Goal: Information Seeking & Learning: Learn about a topic

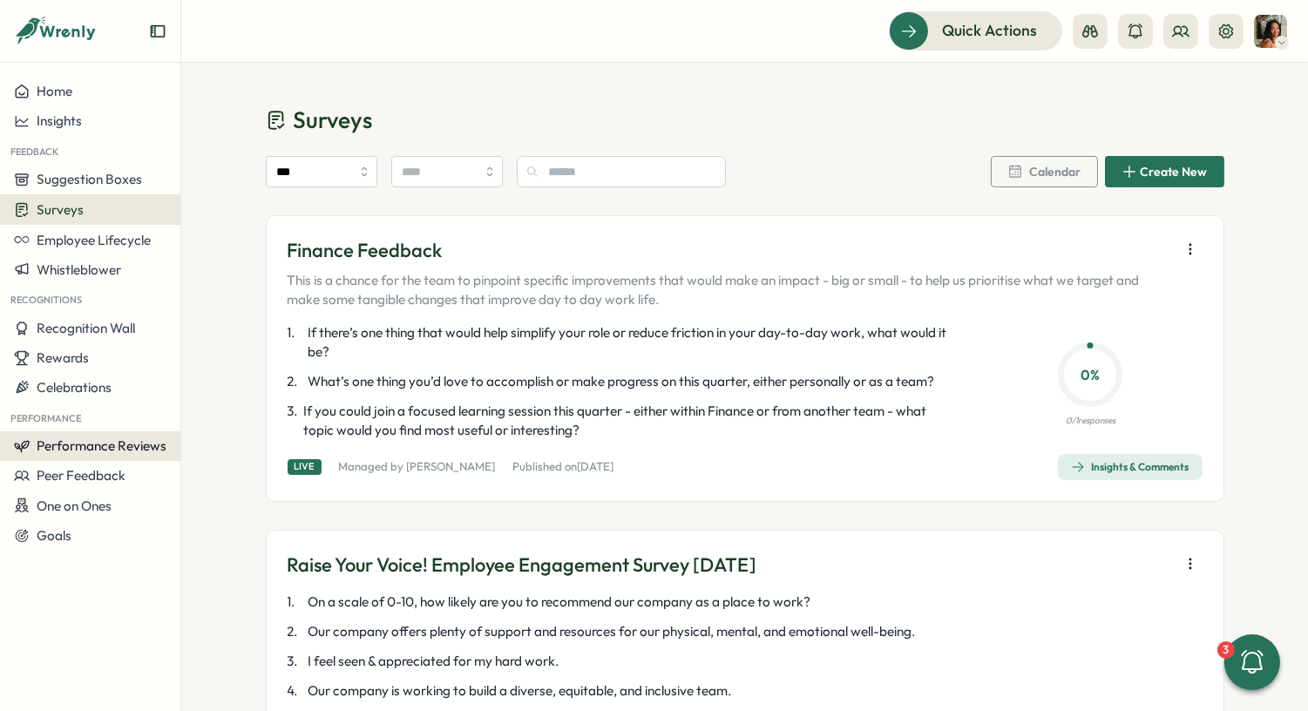
click at [98, 442] on span "Performance Reviews" at bounding box center [102, 445] width 130 height 17
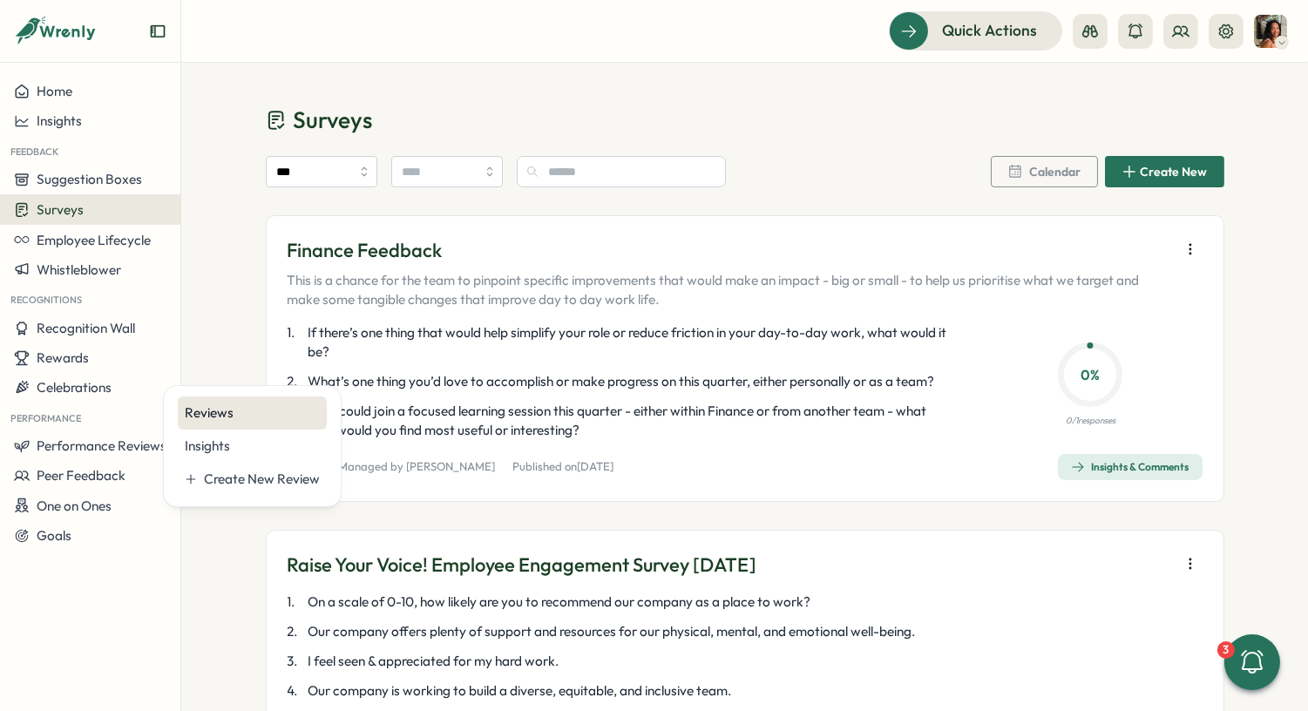
click at [231, 421] on div "Reviews" at bounding box center [252, 412] width 135 height 19
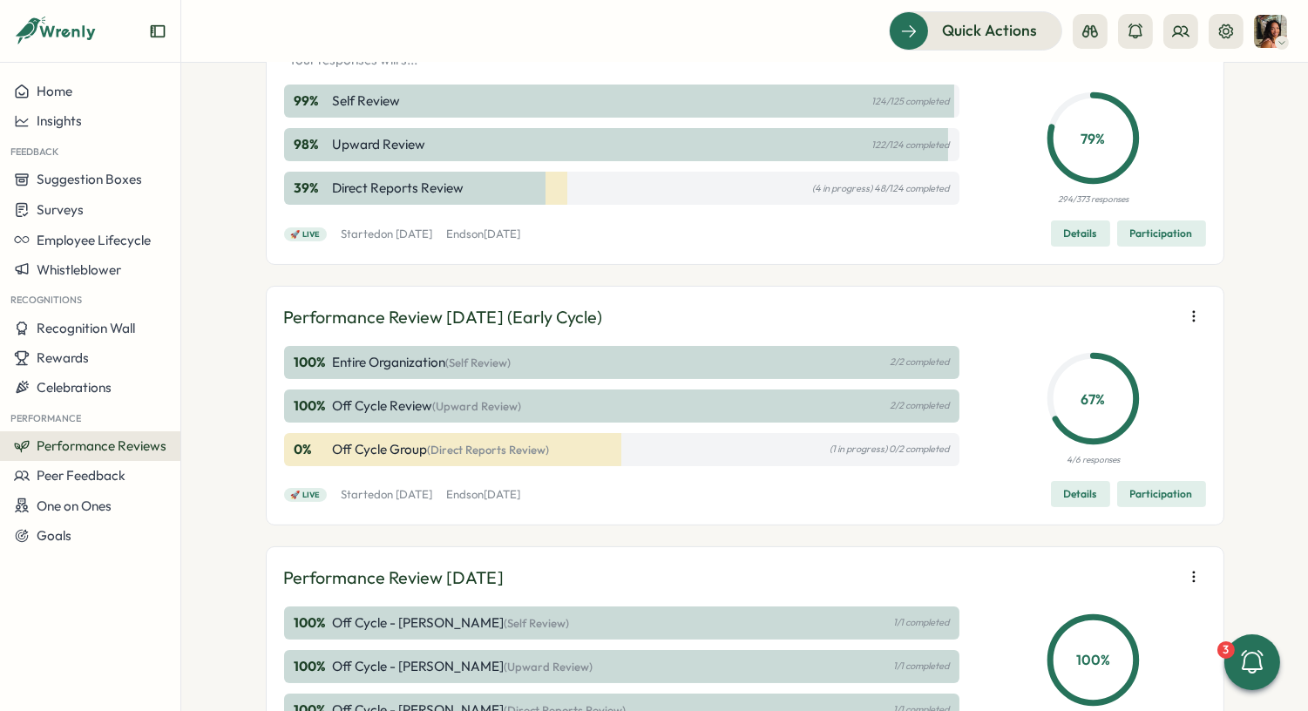
scroll to position [445, 0]
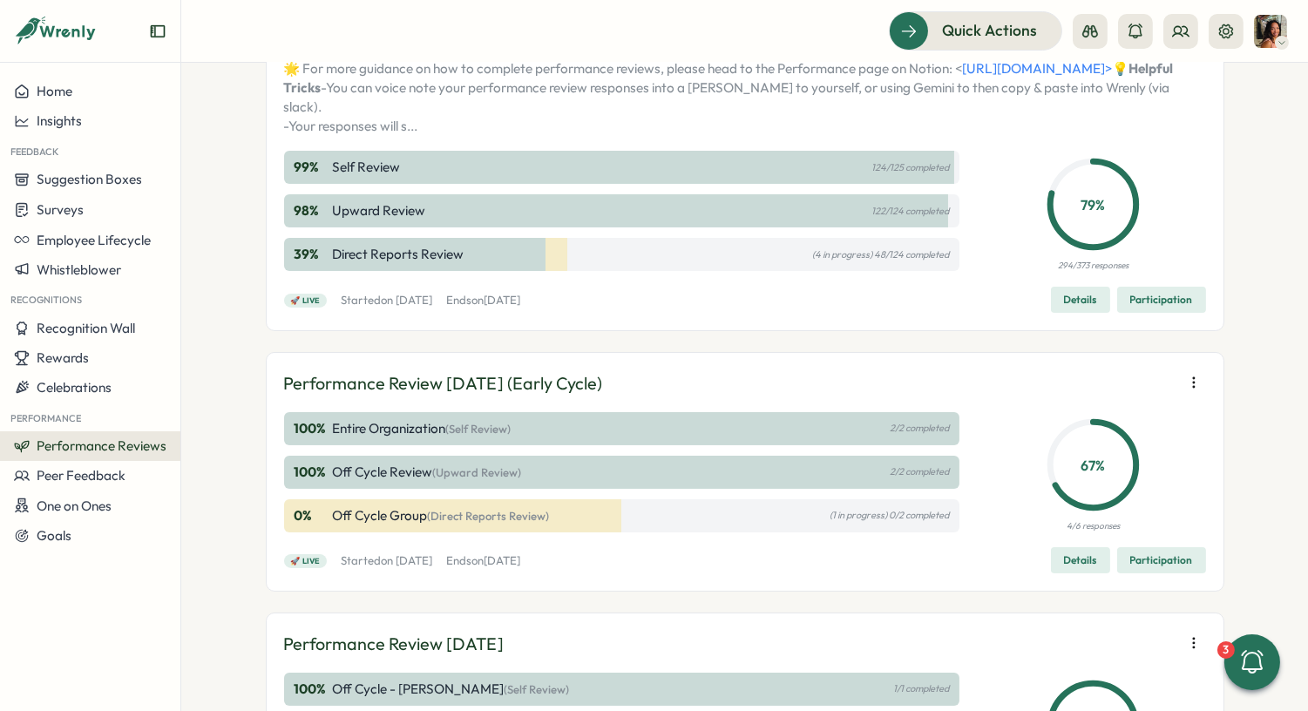
click at [551, 271] on div "39 % Direct Reports Review (4 in progress) 48/124 completed" at bounding box center [622, 254] width 676 height 33
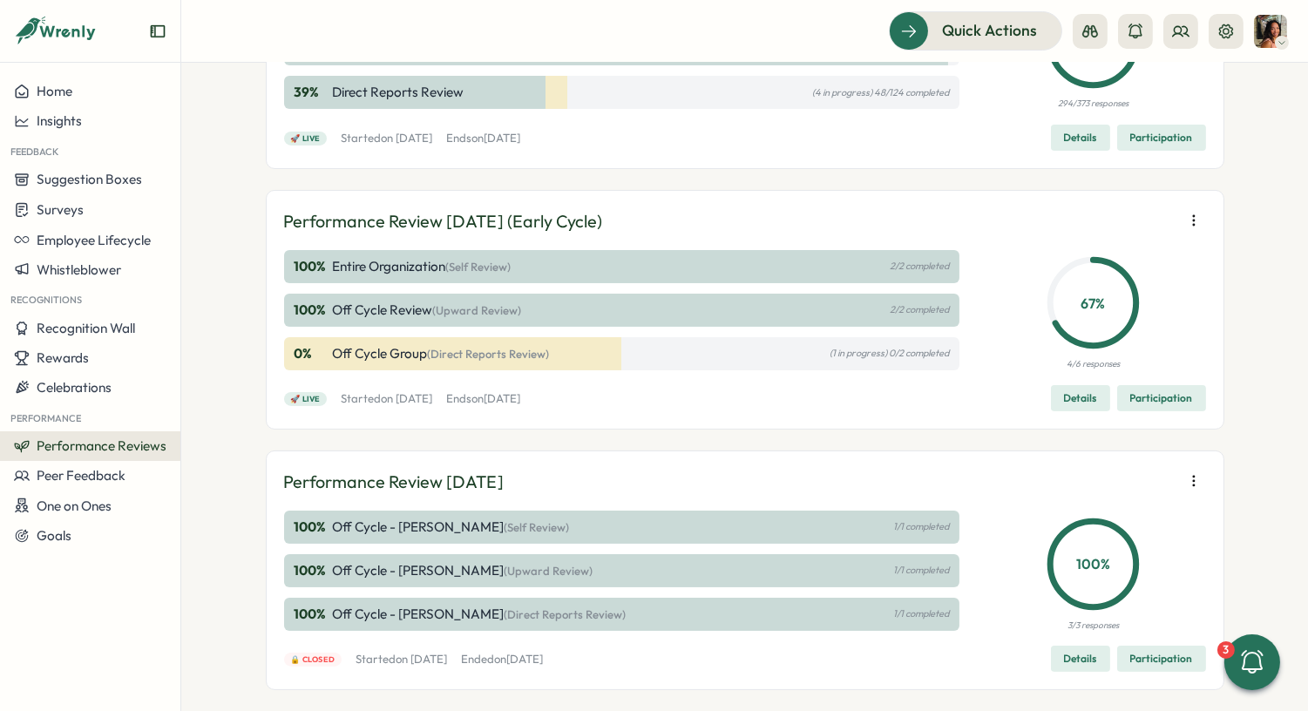
click at [1152, 410] on span "Participation" at bounding box center [1161, 398] width 63 height 24
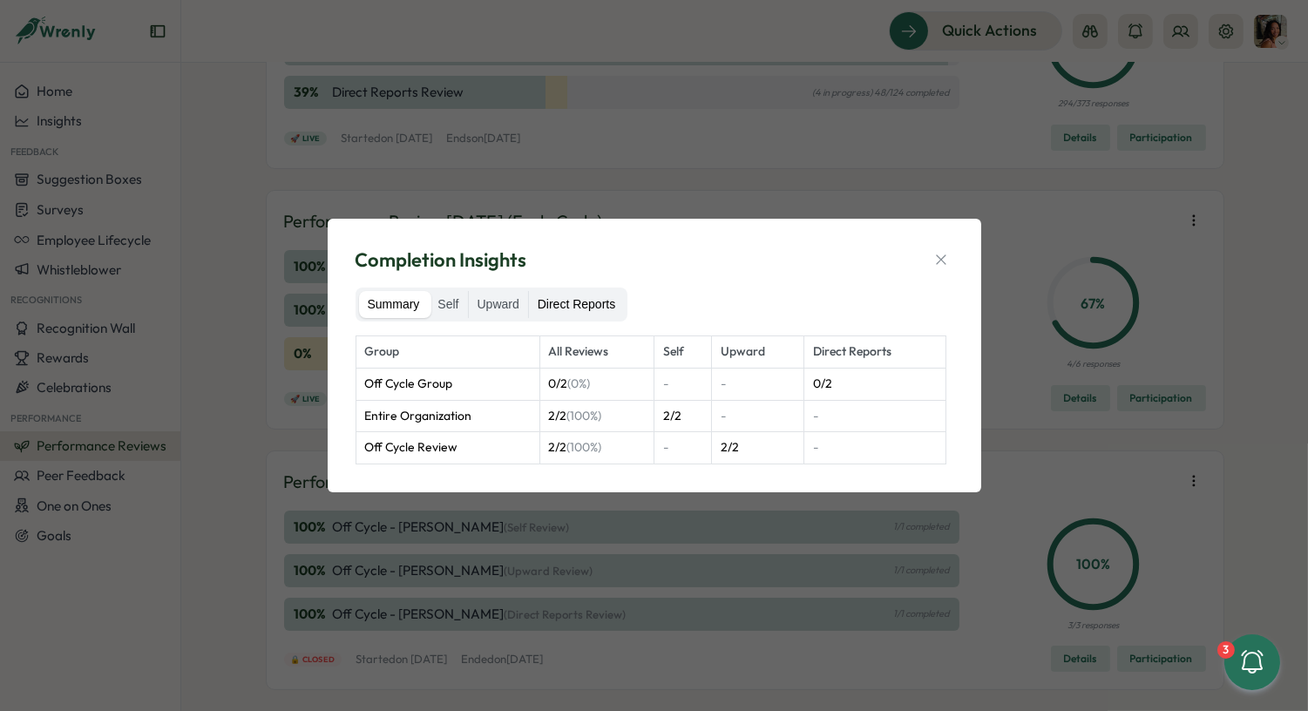
click at [572, 303] on label "Direct Reports" at bounding box center [576, 305] width 95 height 28
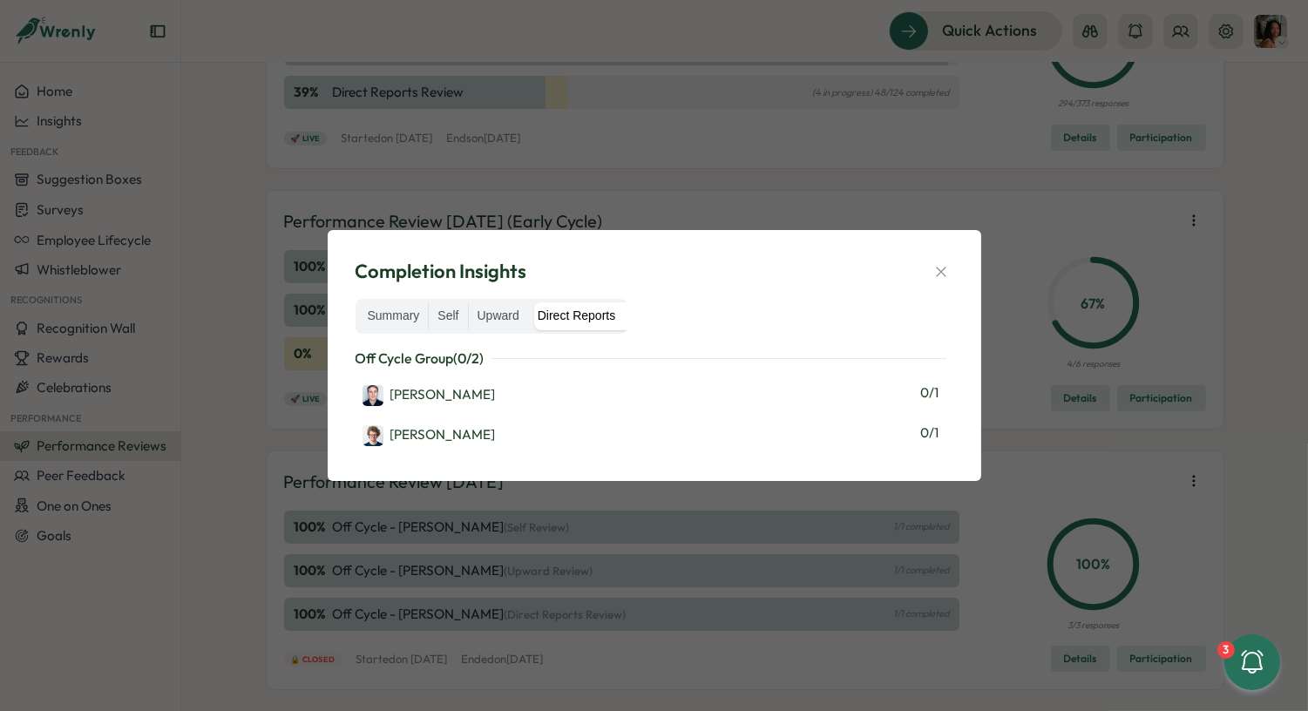
click at [247, 488] on div "Completion Insights Summary Self Upward Direct Reports Off Cycle Group ( 0 / 2 …" at bounding box center [654, 355] width 1308 height 711
click at [945, 271] on icon "button" at bounding box center [940, 271] width 17 height 17
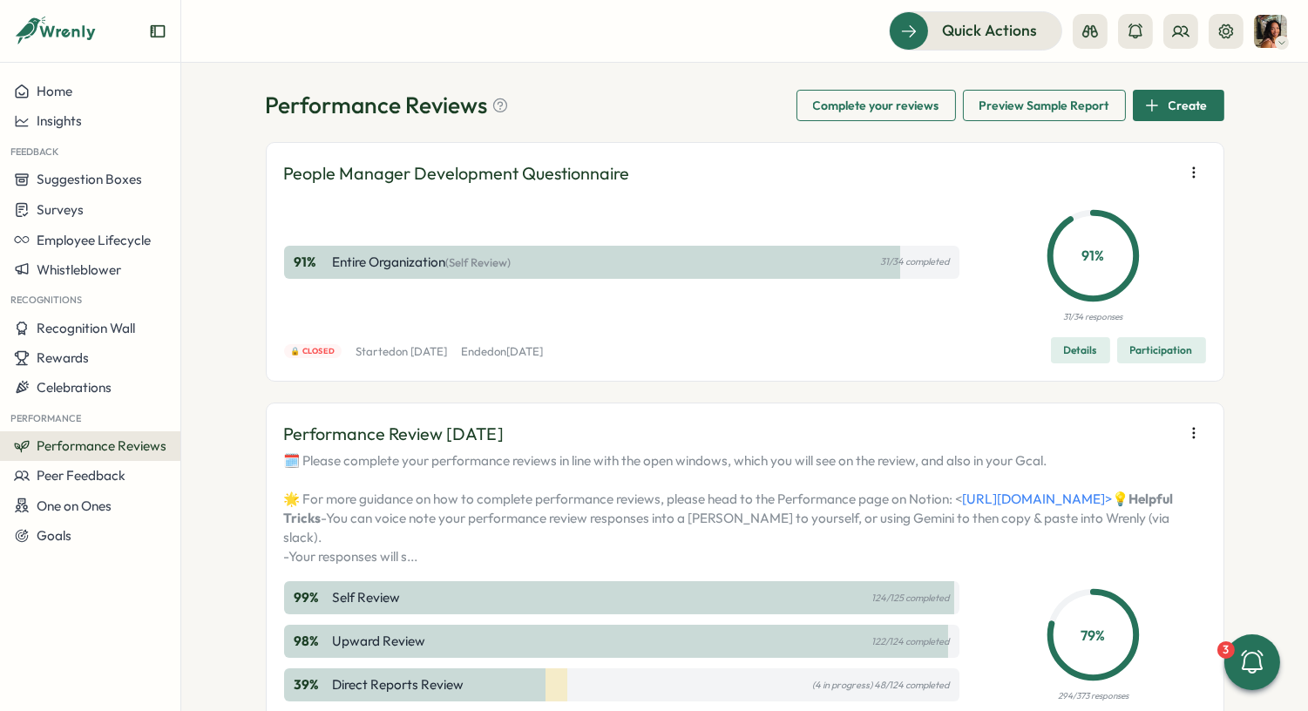
scroll to position [0, 0]
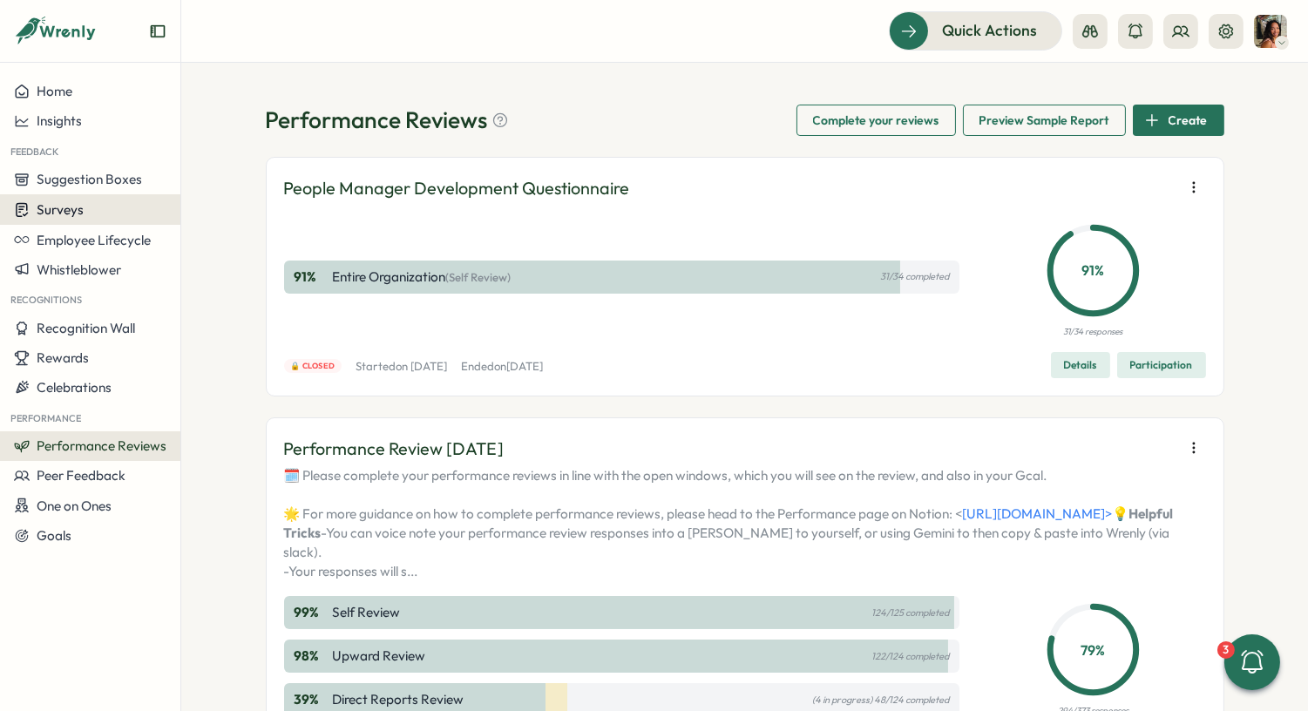
click at [72, 208] on span "Surveys" at bounding box center [60, 209] width 47 height 17
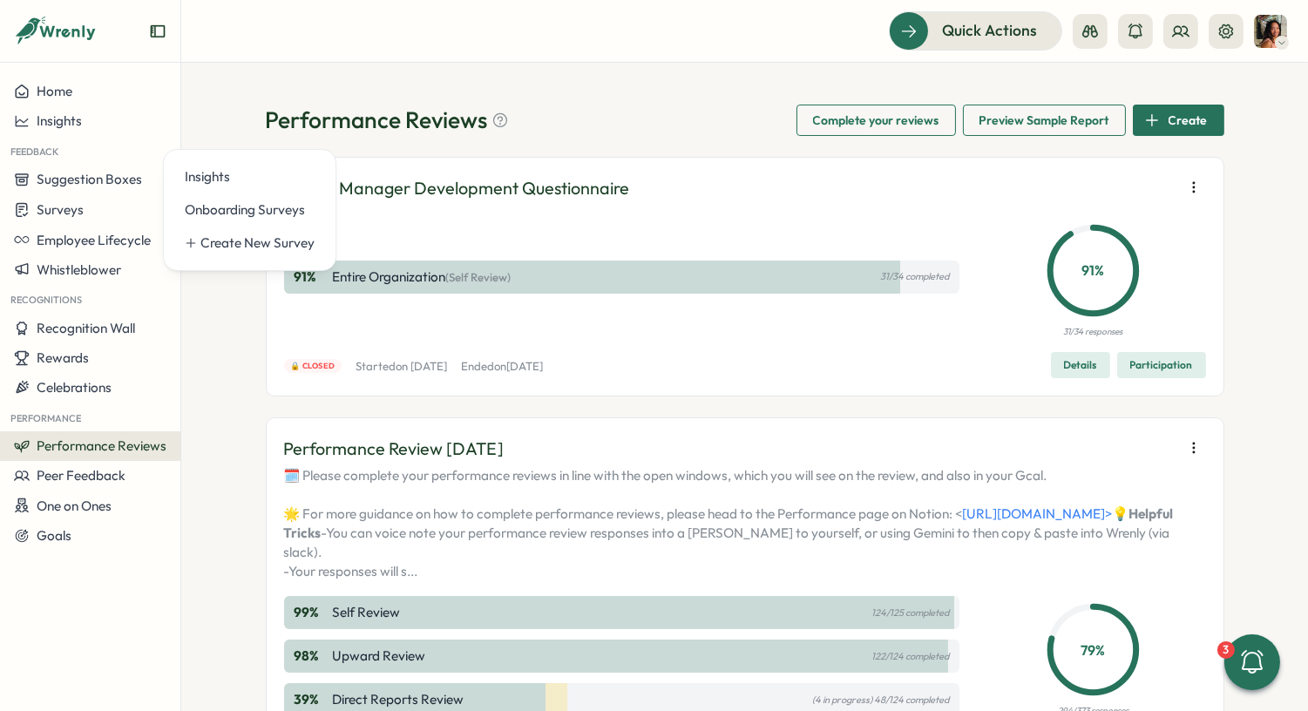
click at [248, 158] on div "Insights Onboarding Surveys Create New Survey" at bounding box center [249, 210] width 173 height 122
click at [246, 200] on div "Onboarding Surveys" at bounding box center [250, 209] width 130 height 19
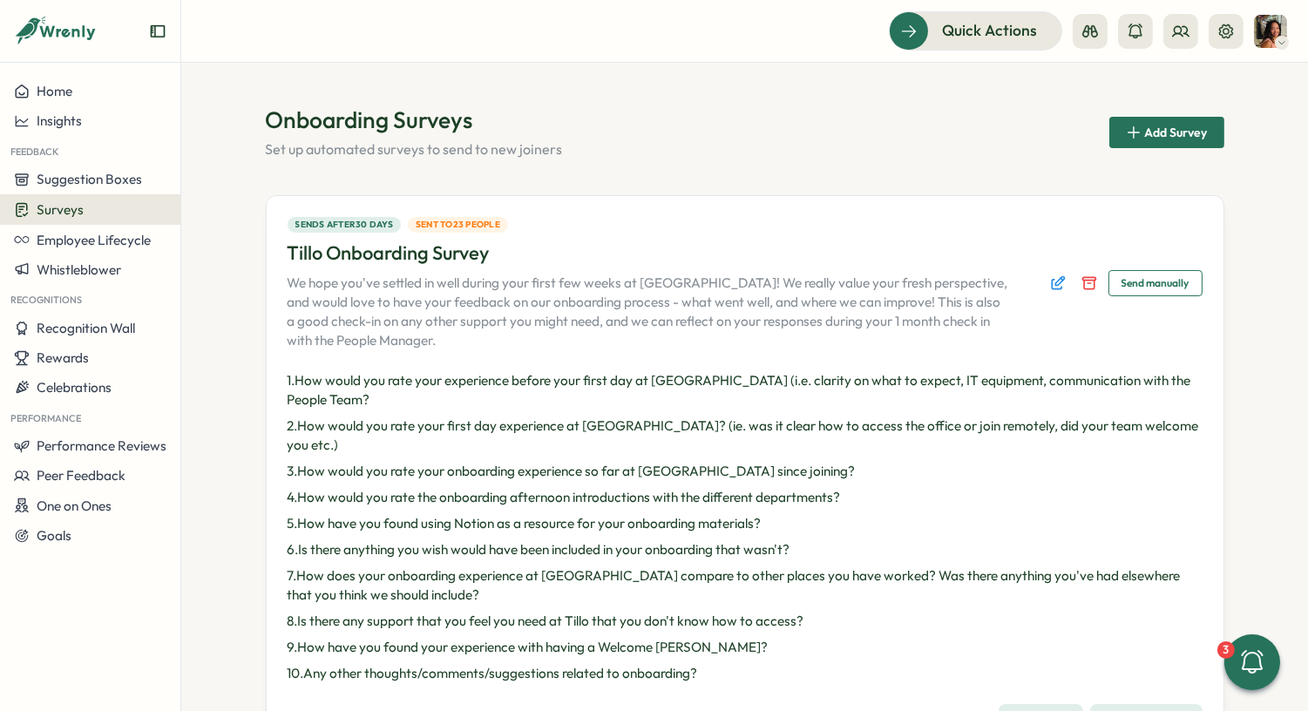
click at [139, 200] on button "Surveys" at bounding box center [90, 209] width 180 height 30
drag, startPoint x: 197, startPoint y: 169, endPoint x: 590, endPoint y: 126, distance: 395.2
click at [590, 126] on div "Onboarding Surveys Set up automated surveys to send to new joiners Add Survey" at bounding box center [745, 133] width 958 height 56
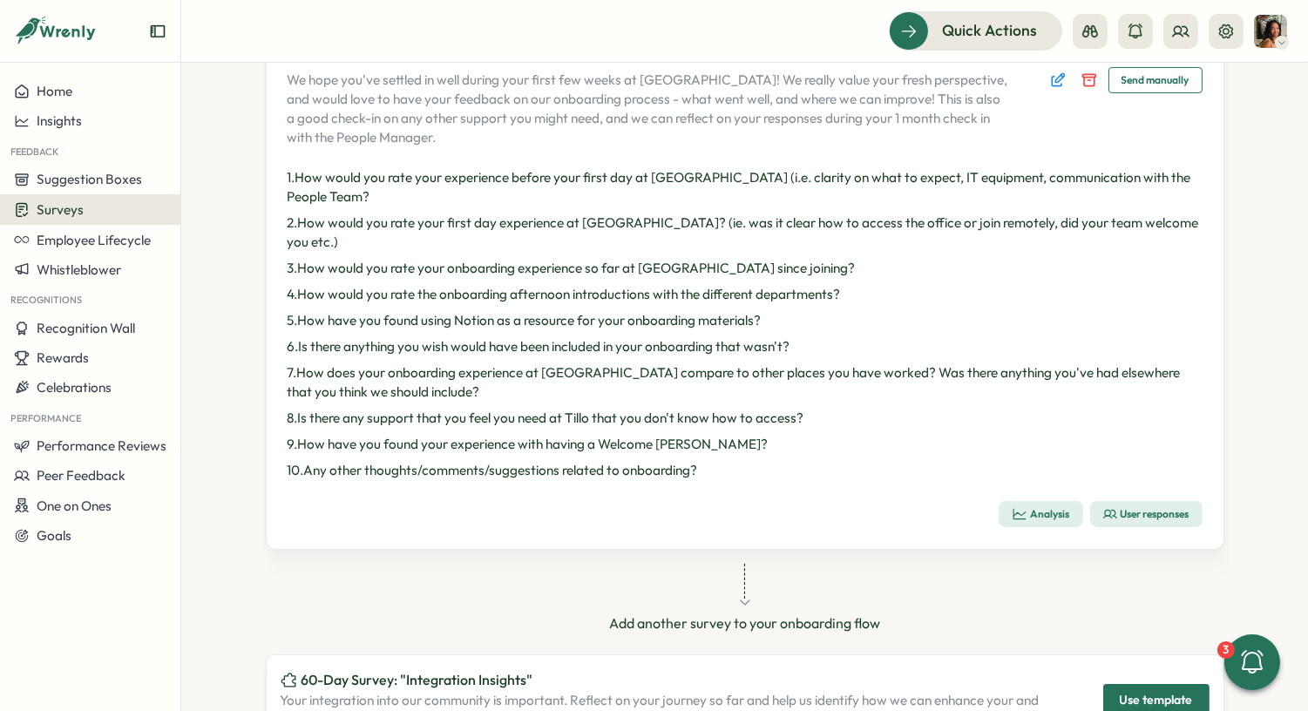
scroll to position [355, 0]
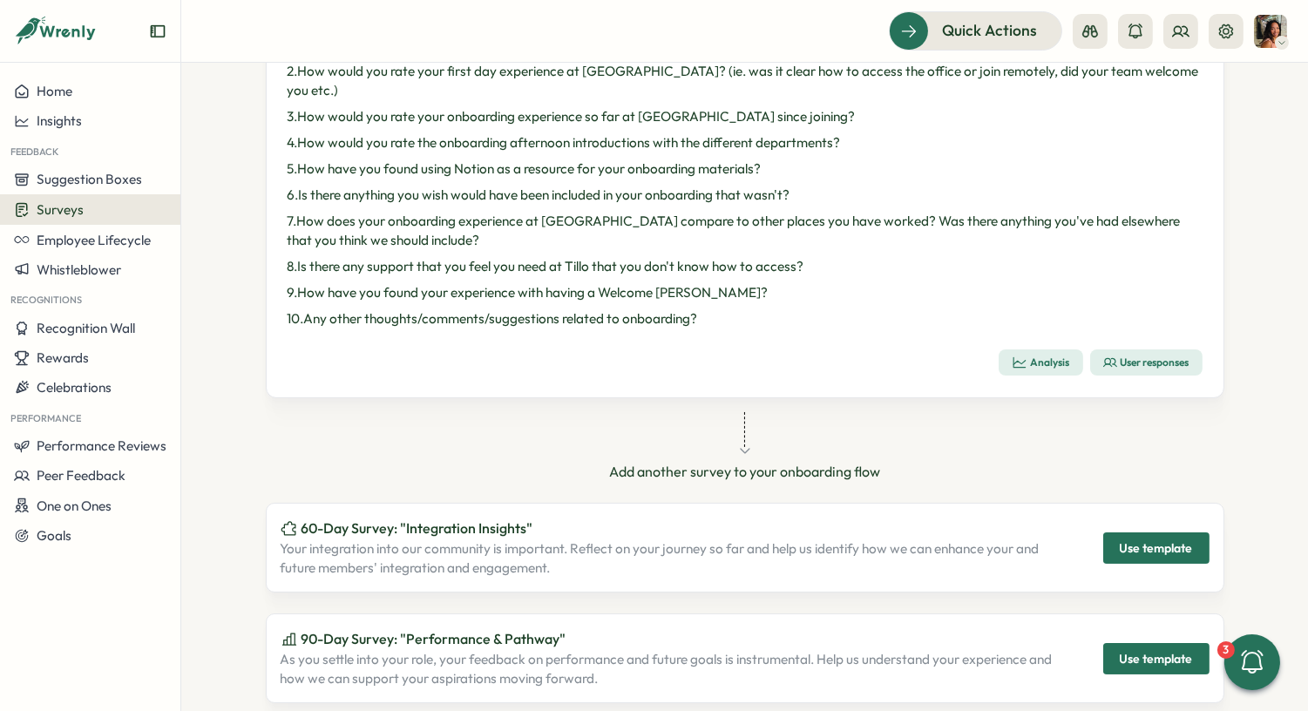
click at [1113, 355] on div "User responses" at bounding box center [1146, 362] width 86 height 14
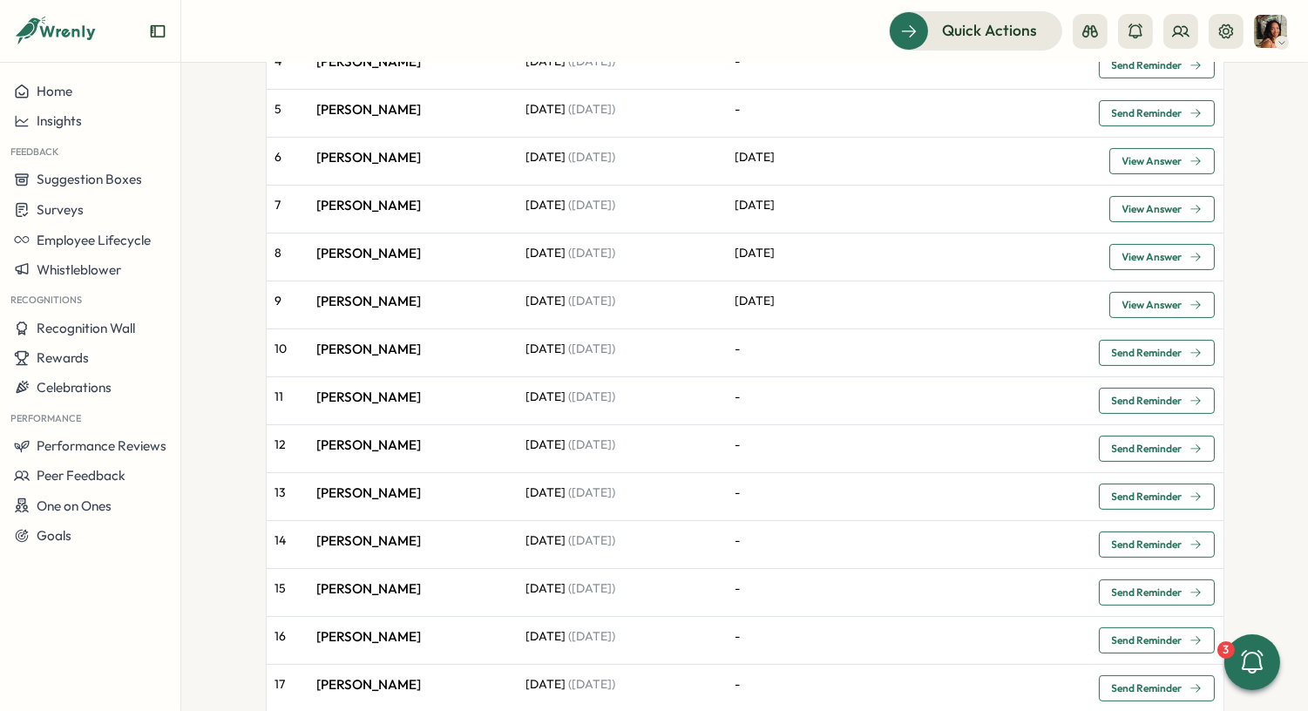
scroll to position [842, 0]
click at [1130, 159] on span "View Answer" at bounding box center [1152, 162] width 60 height 10
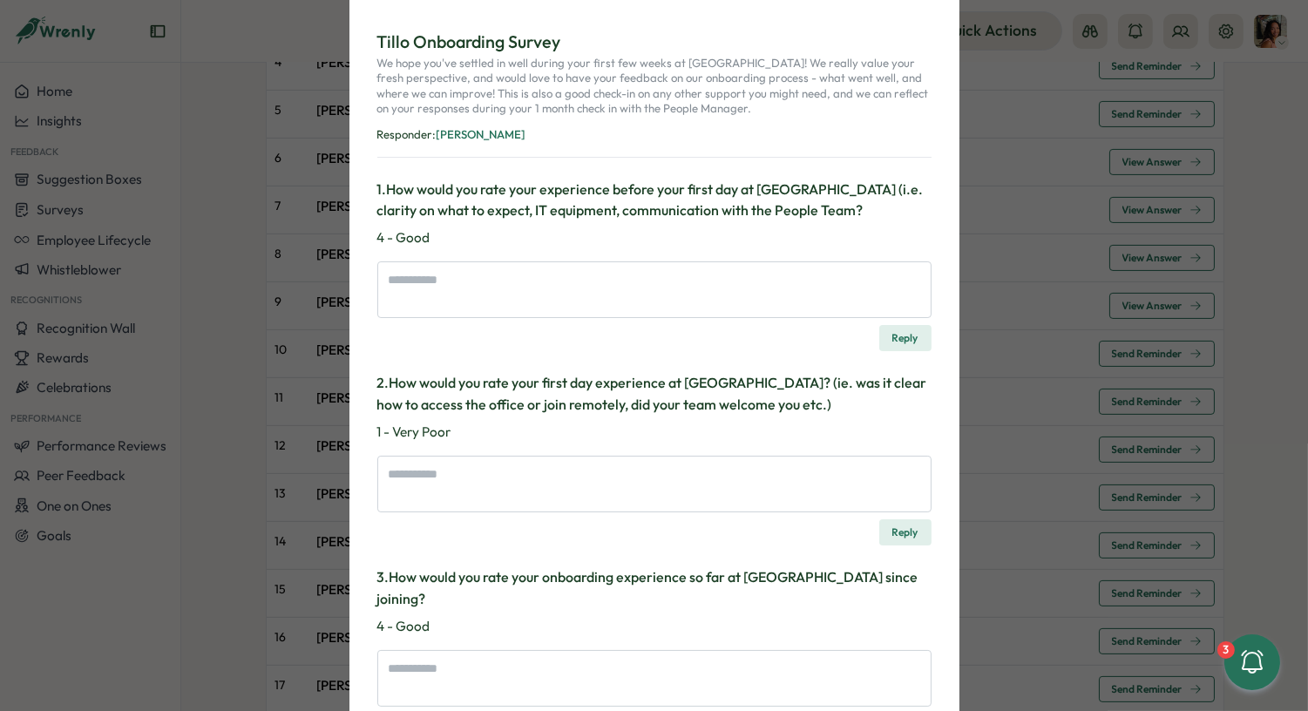
scroll to position [0, 0]
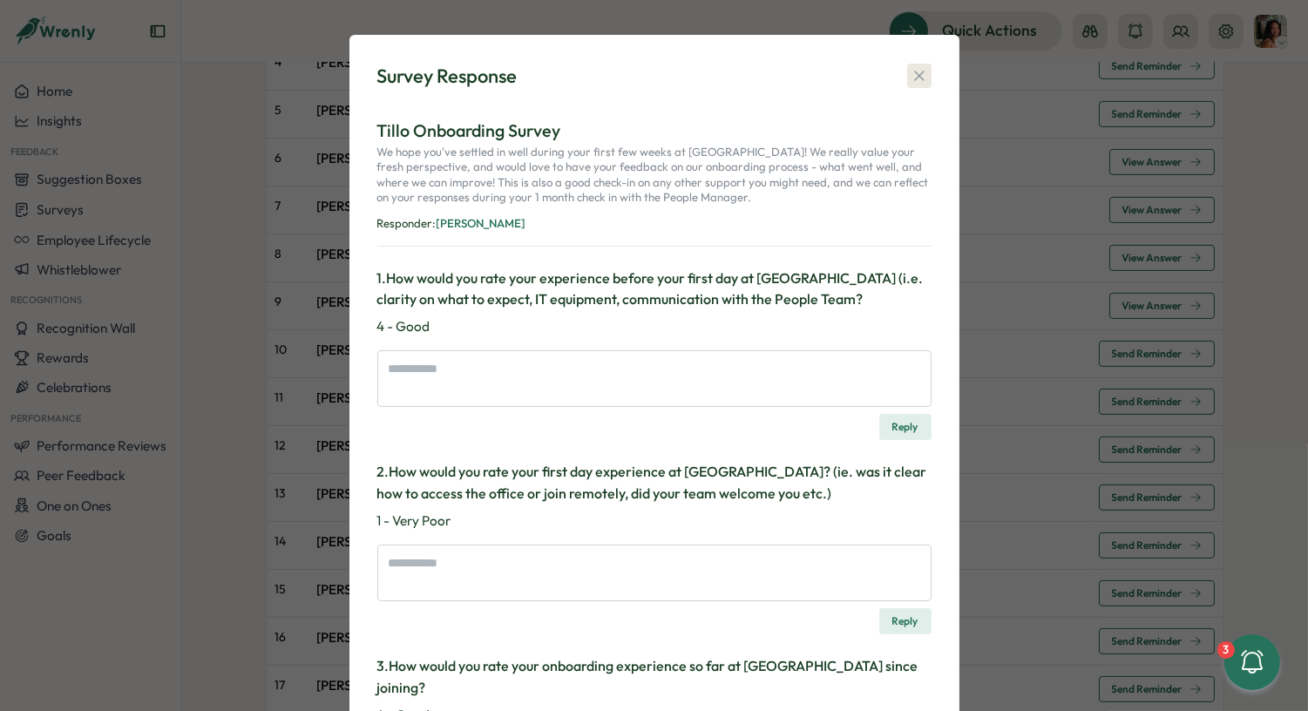
click at [920, 78] on icon "button" at bounding box center [918, 75] width 17 height 17
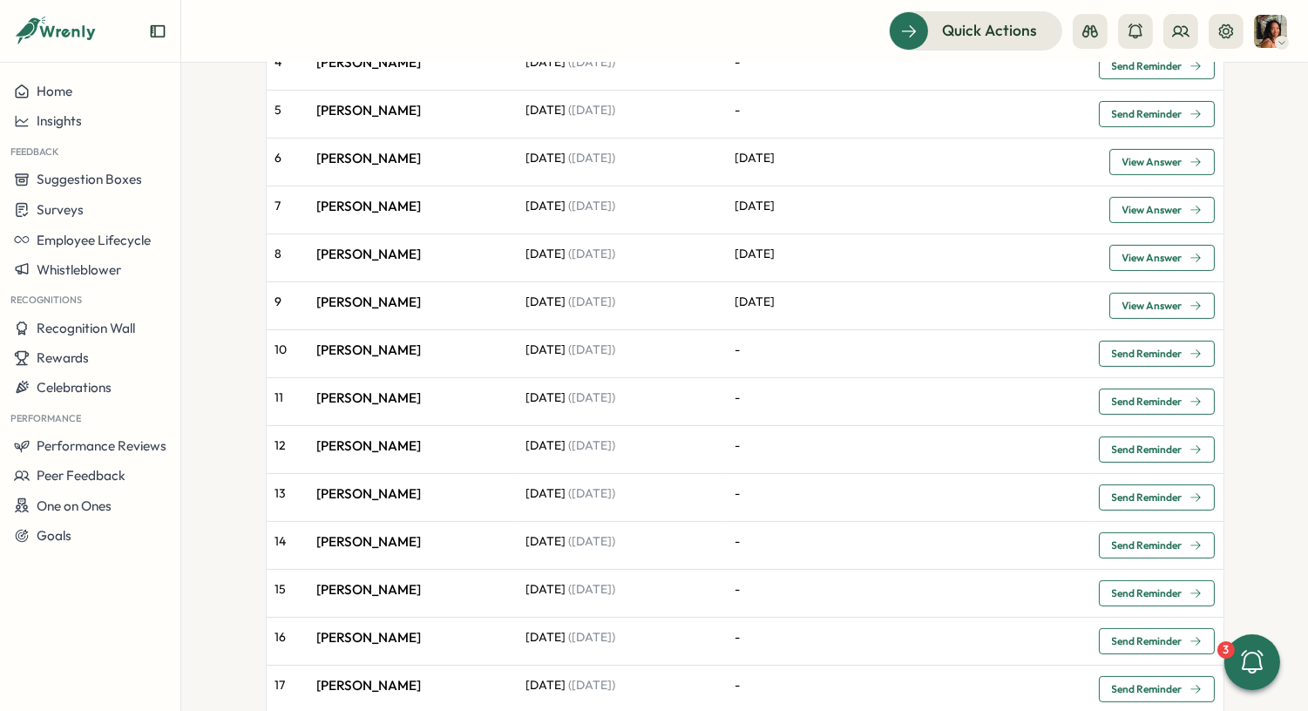
click at [1122, 205] on span "View Answer" at bounding box center [1152, 210] width 60 height 10
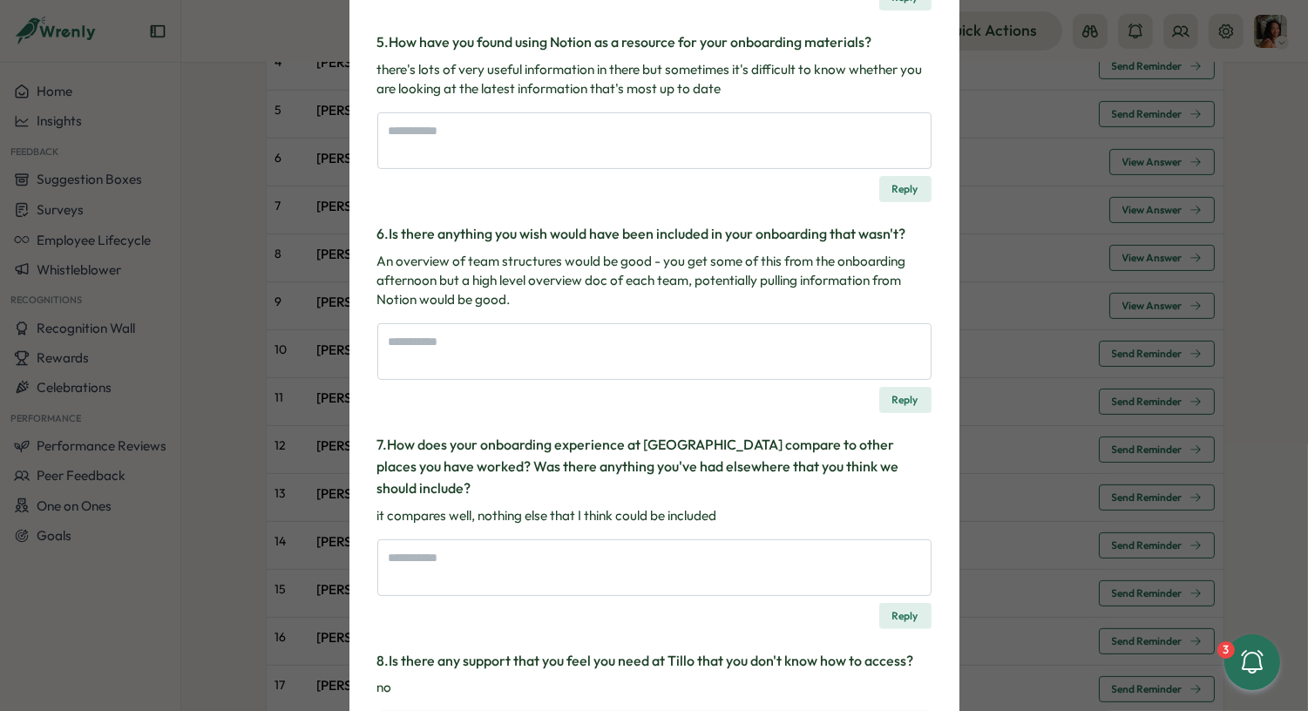
scroll to position [1016, 0]
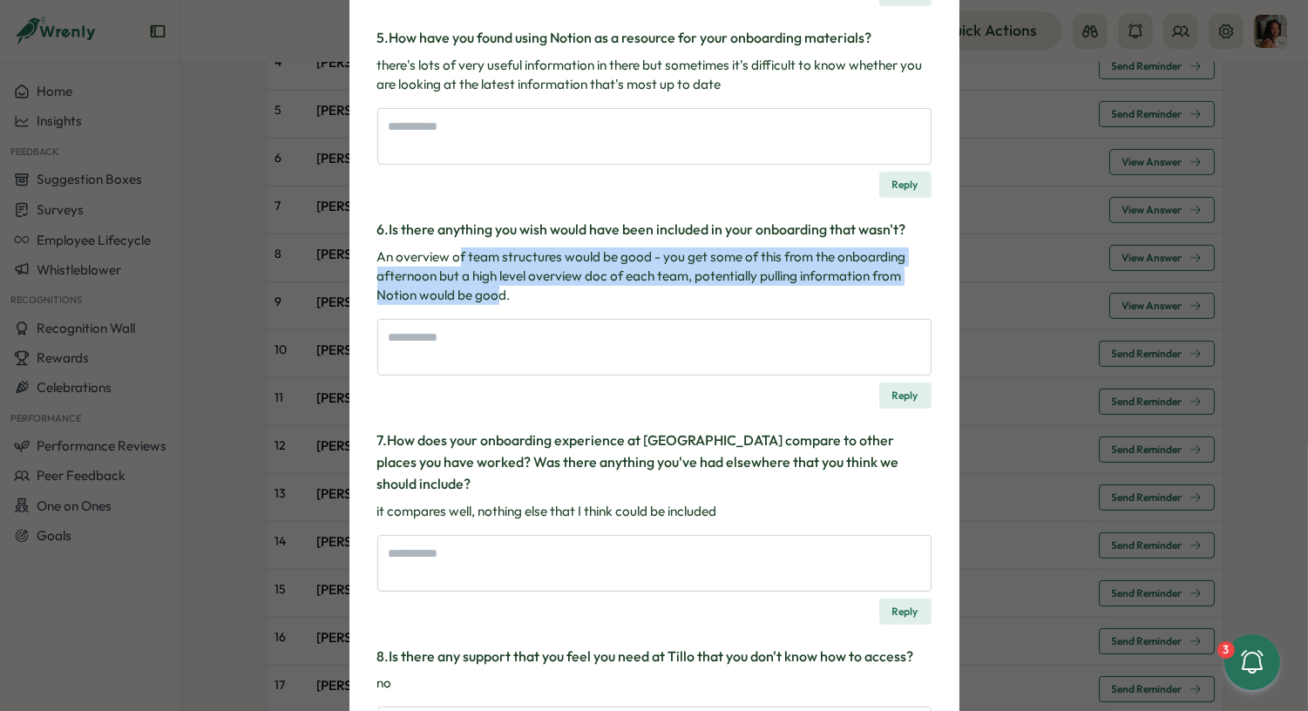
drag, startPoint x: 454, startPoint y: 233, endPoint x: 495, endPoint y: 277, distance: 59.8
click at [495, 277] on p "An overview of team structures would be good - you get some of this from the on…" at bounding box center [654, 276] width 554 height 58
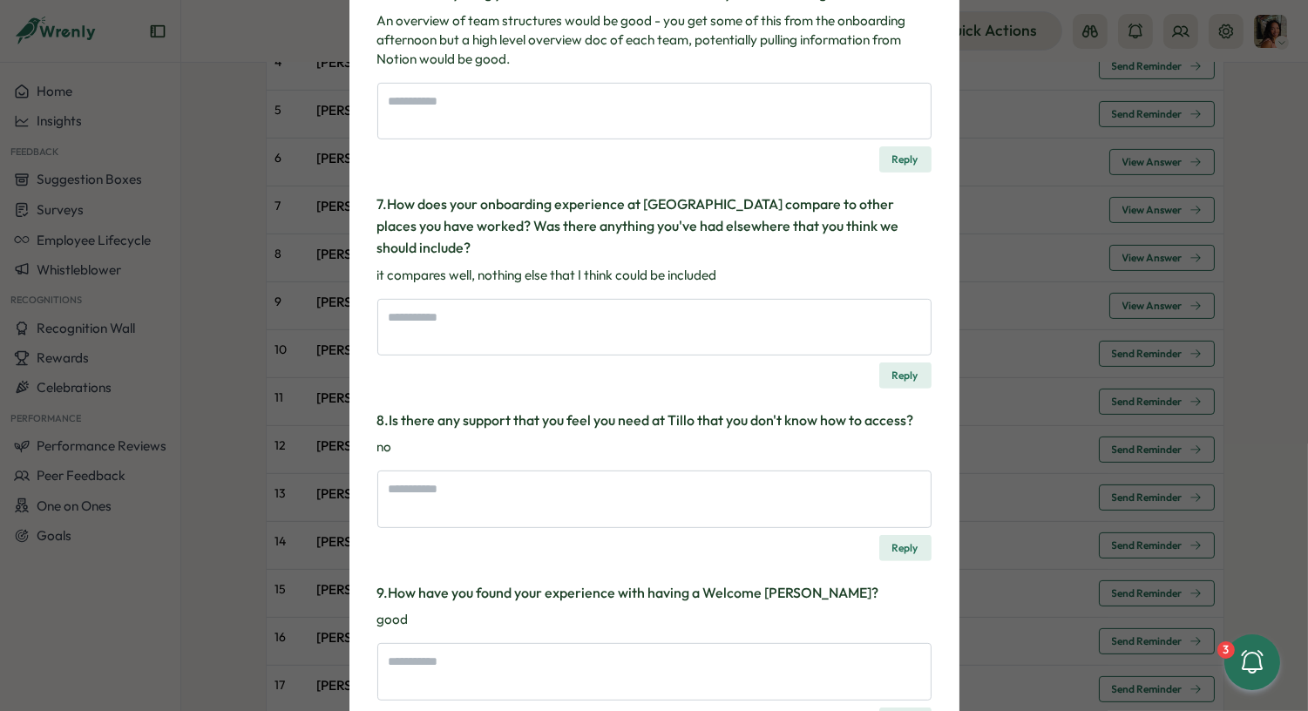
scroll to position [1361, 0]
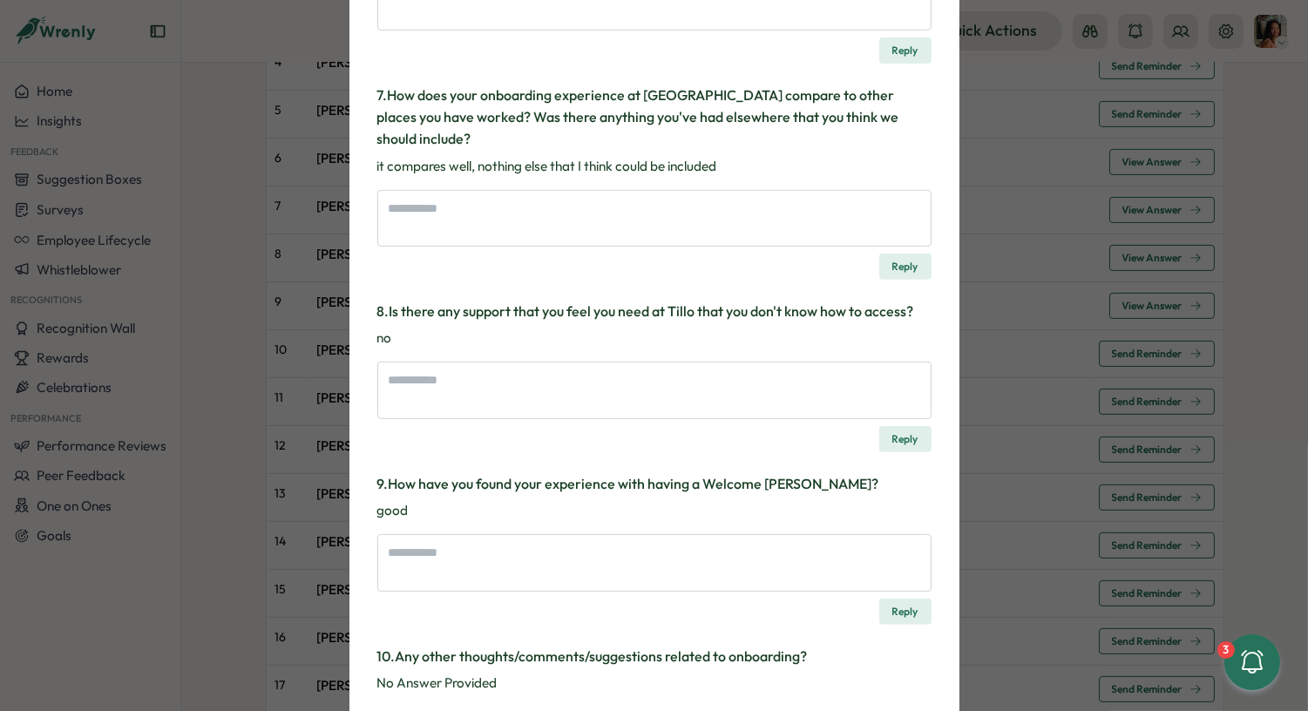
click at [994, 249] on div "Survey Response Tillo Onboarding Survey We hope you've settled in well during y…" at bounding box center [654, 355] width 1308 height 711
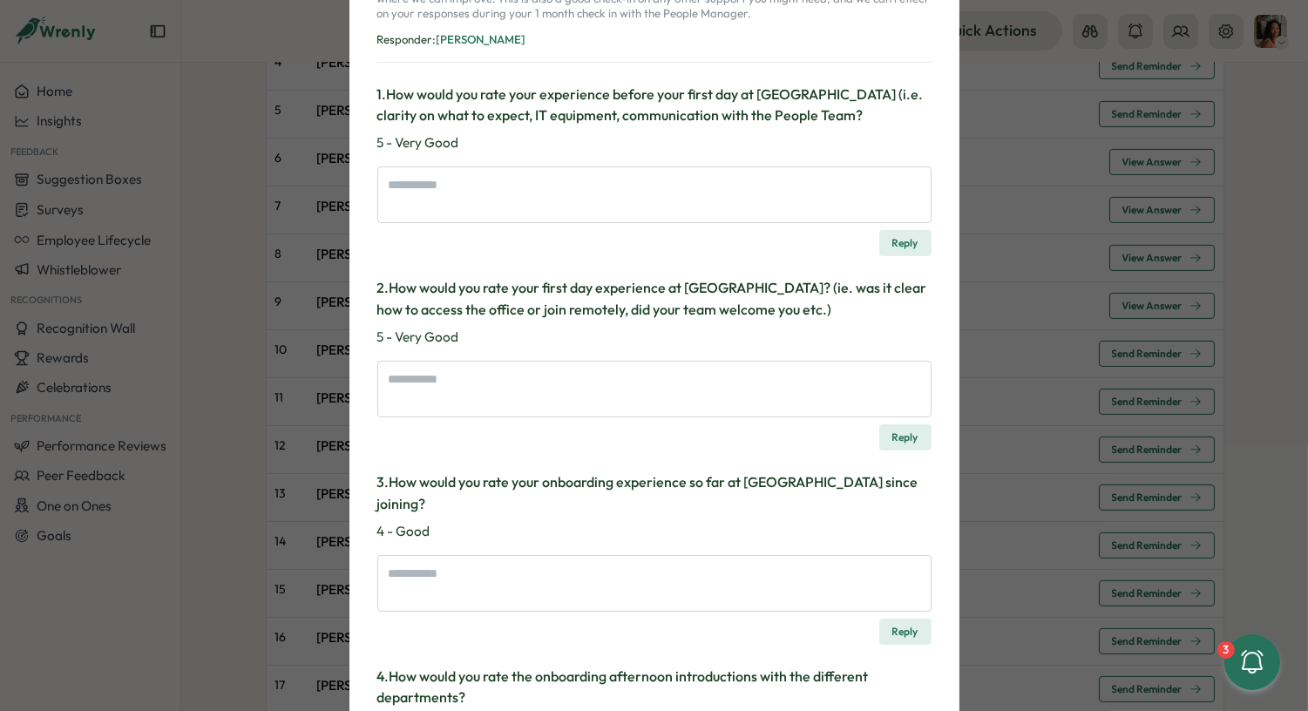
scroll to position [0, 0]
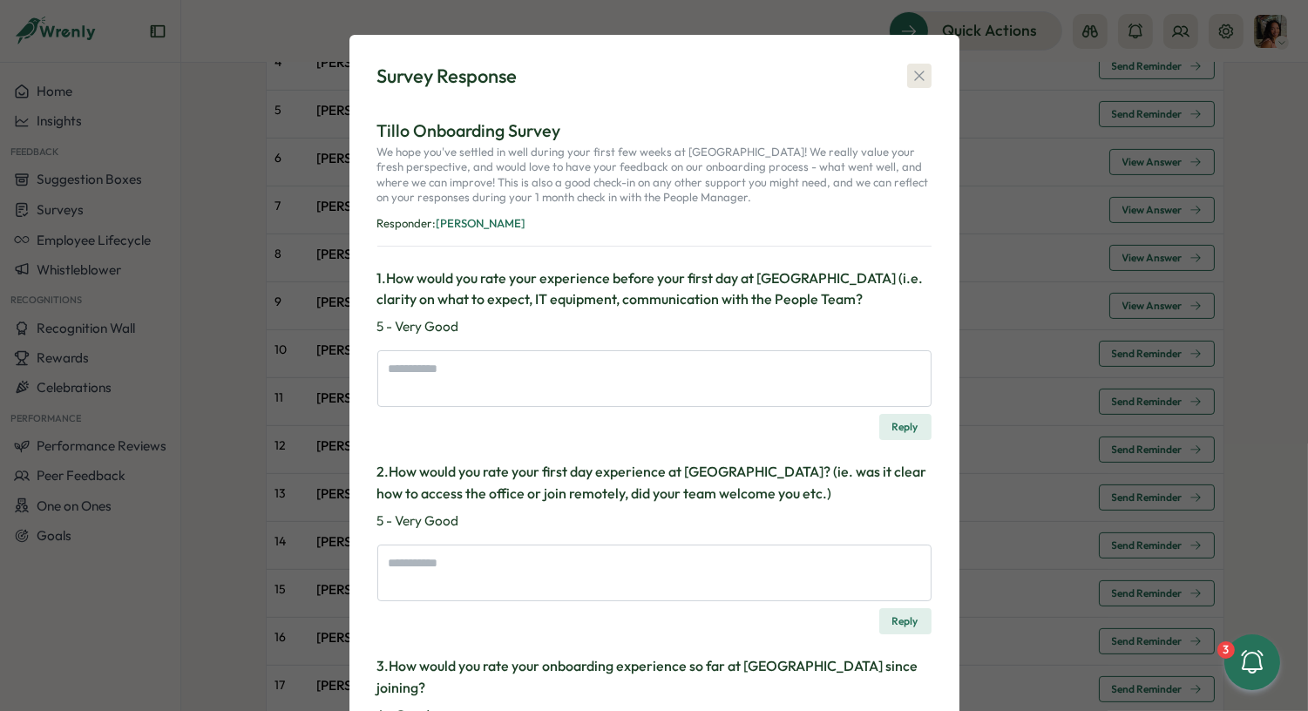
click at [920, 71] on icon "button" at bounding box center [918, 75] width 17 height 17
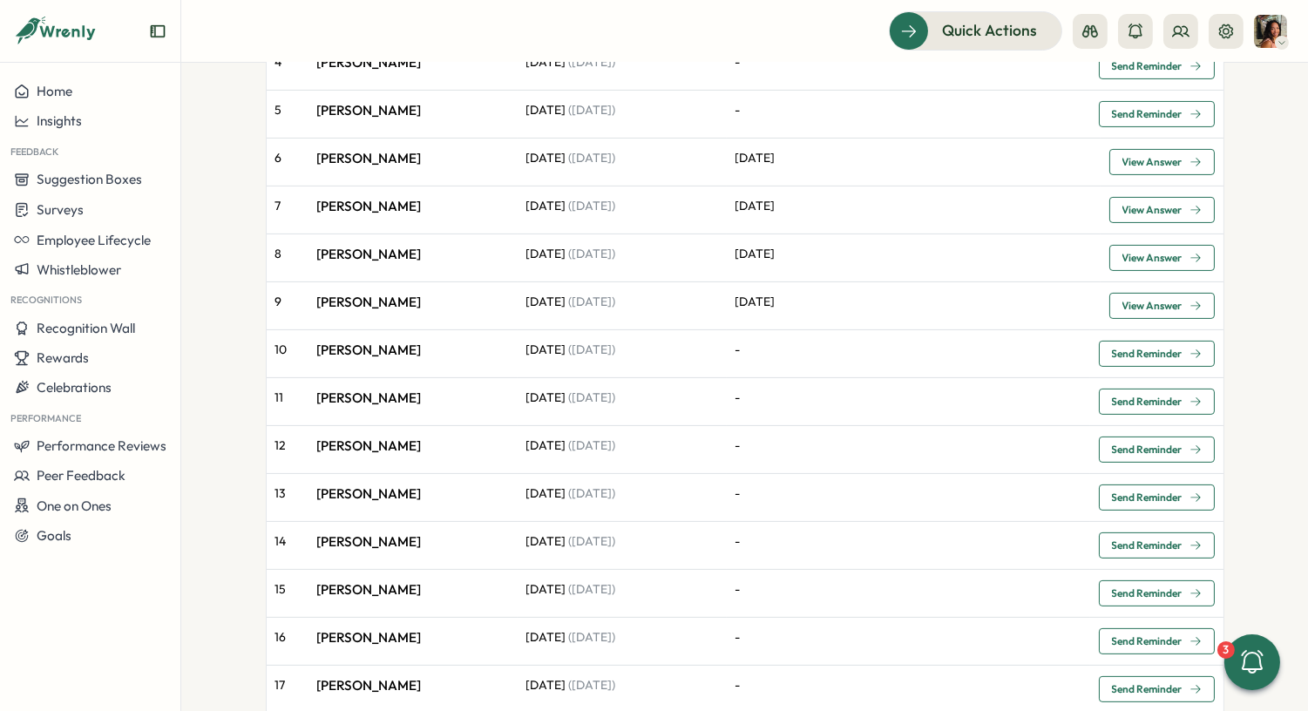
click at [1149, 305] on span "View Answer" at bounding box center [1161, 306] width 79 height 24
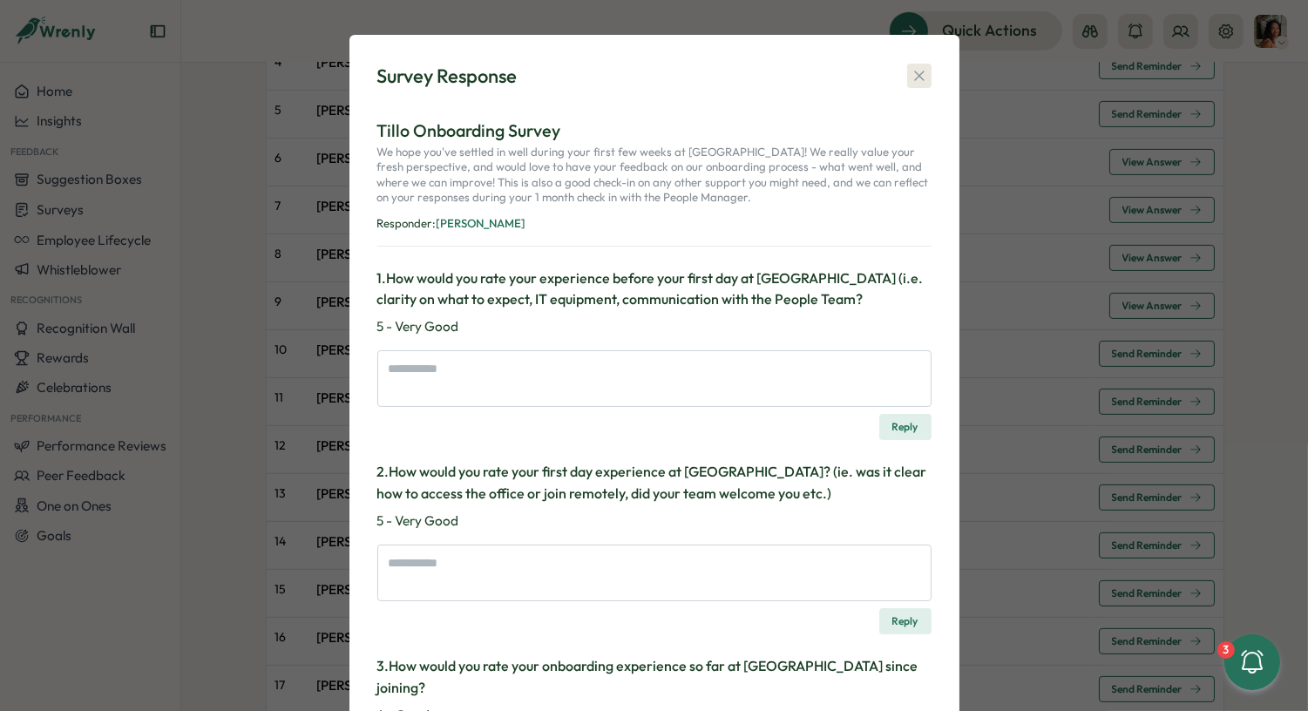
click at [910, 78] on icon "button" at bounding box center [918, 75] width 17 height 17
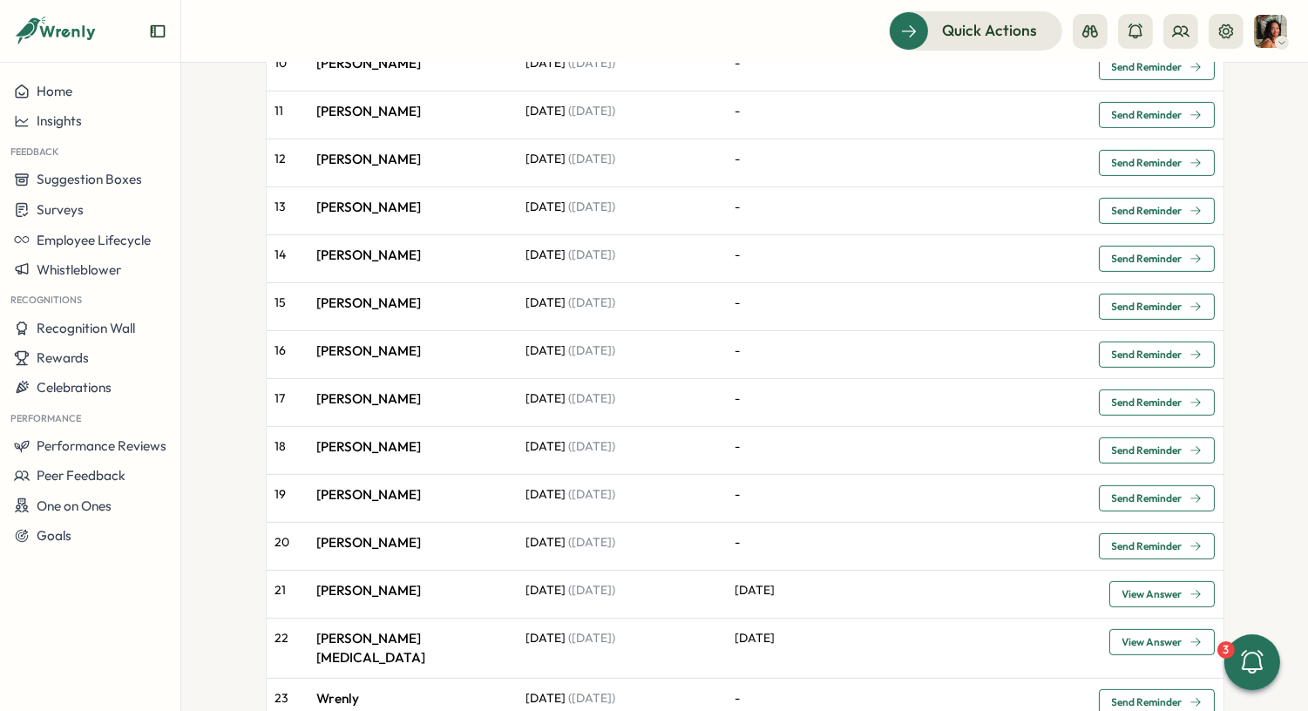
scroll to position [1160, 0]
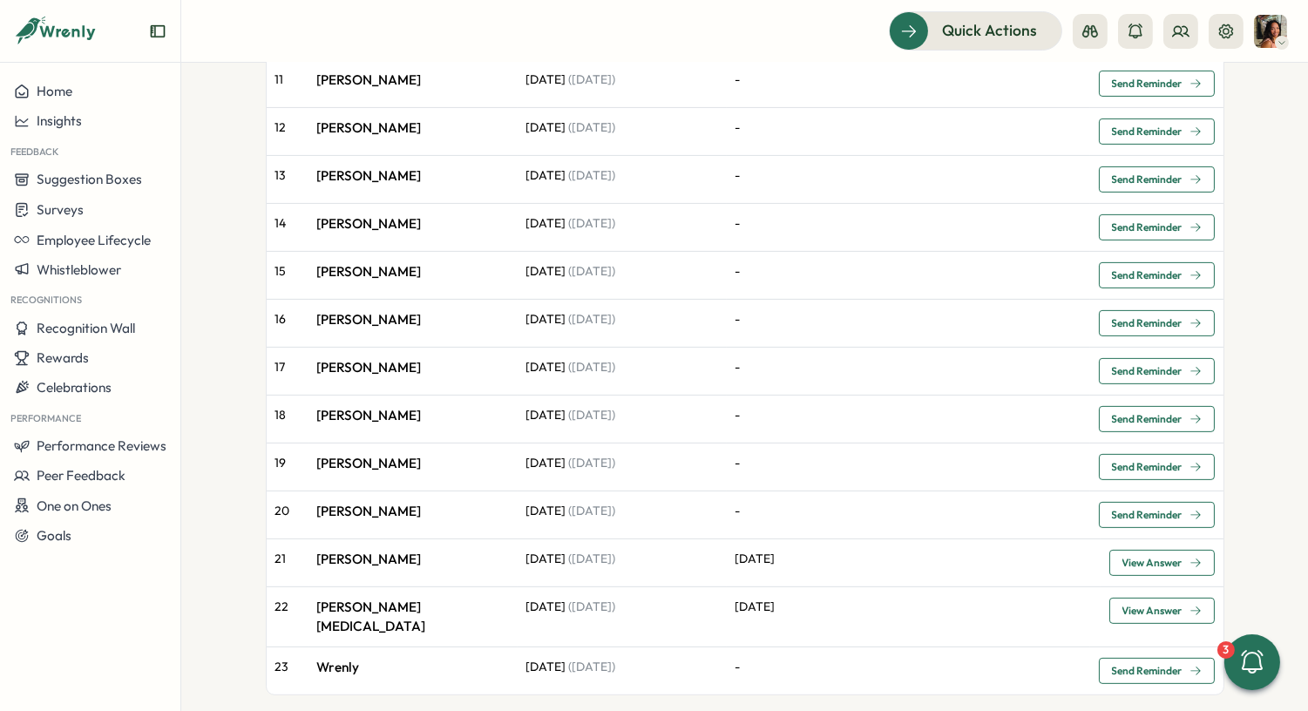
click at [1137, 560] on span "View Answer" at bounding box center [1161, 563] width 79 height 24
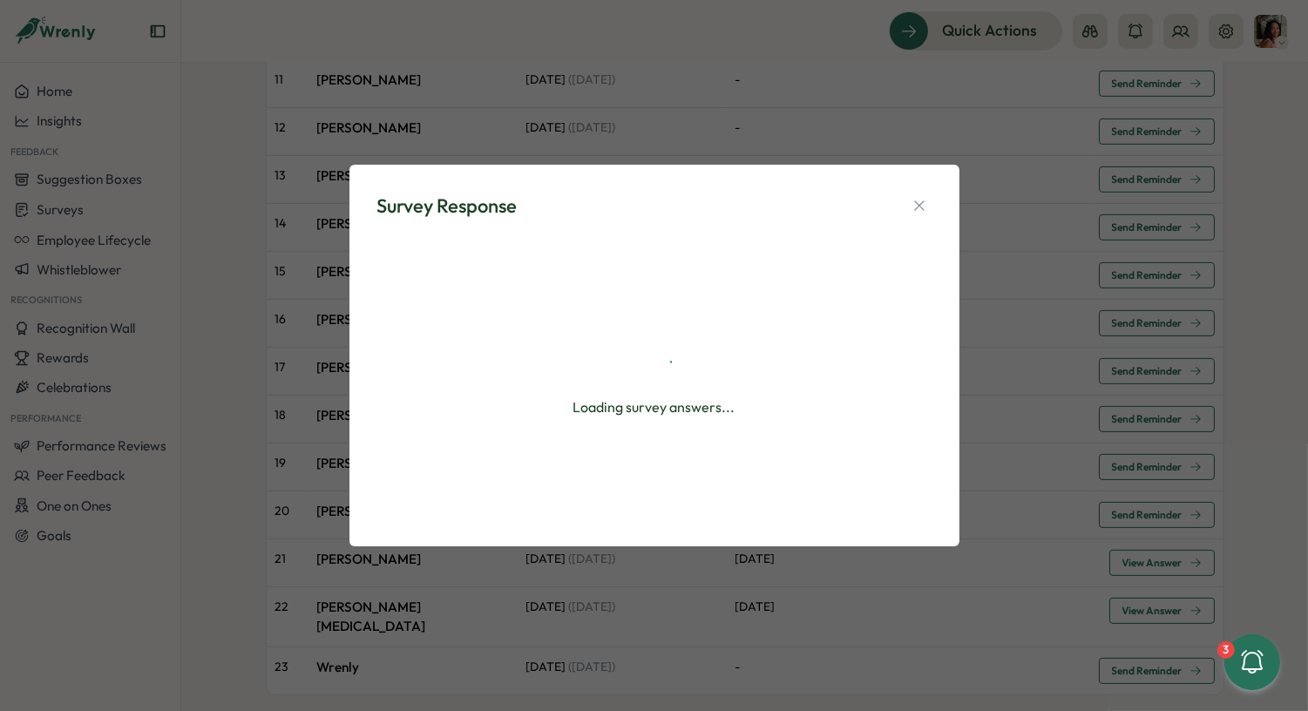
type textarea "*"
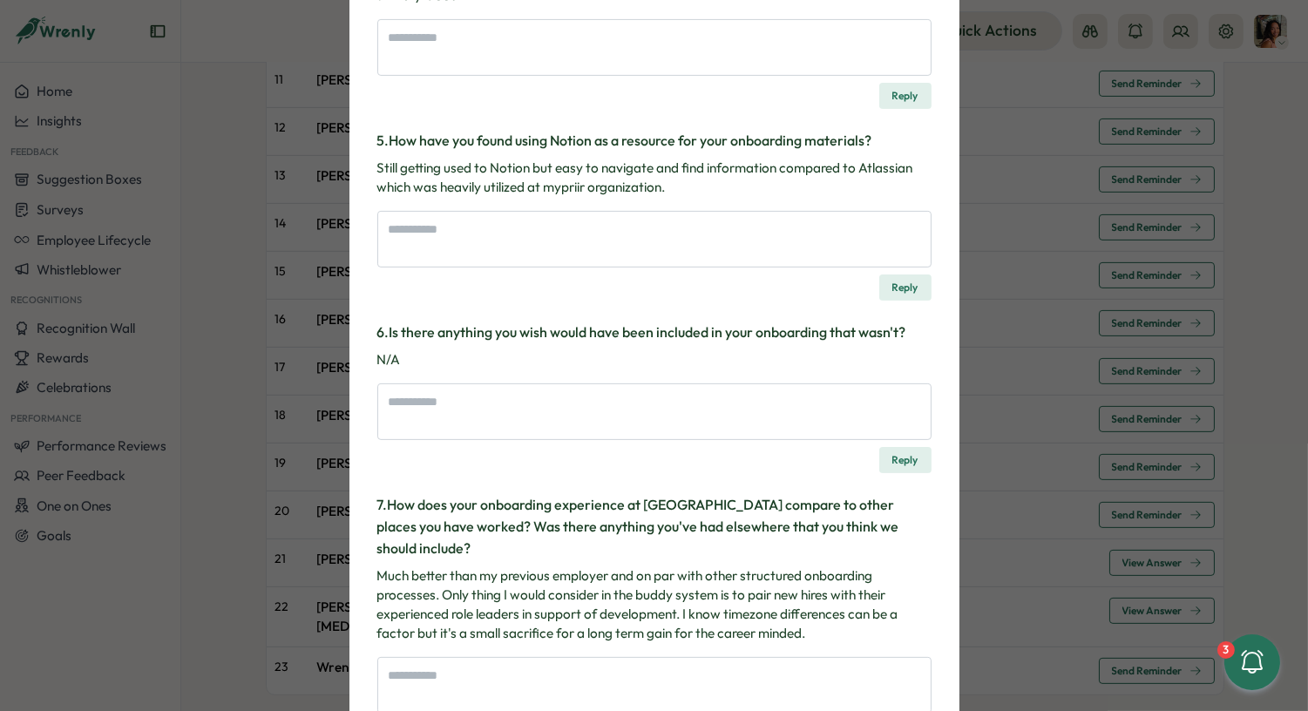
scroll to position [0, 0]
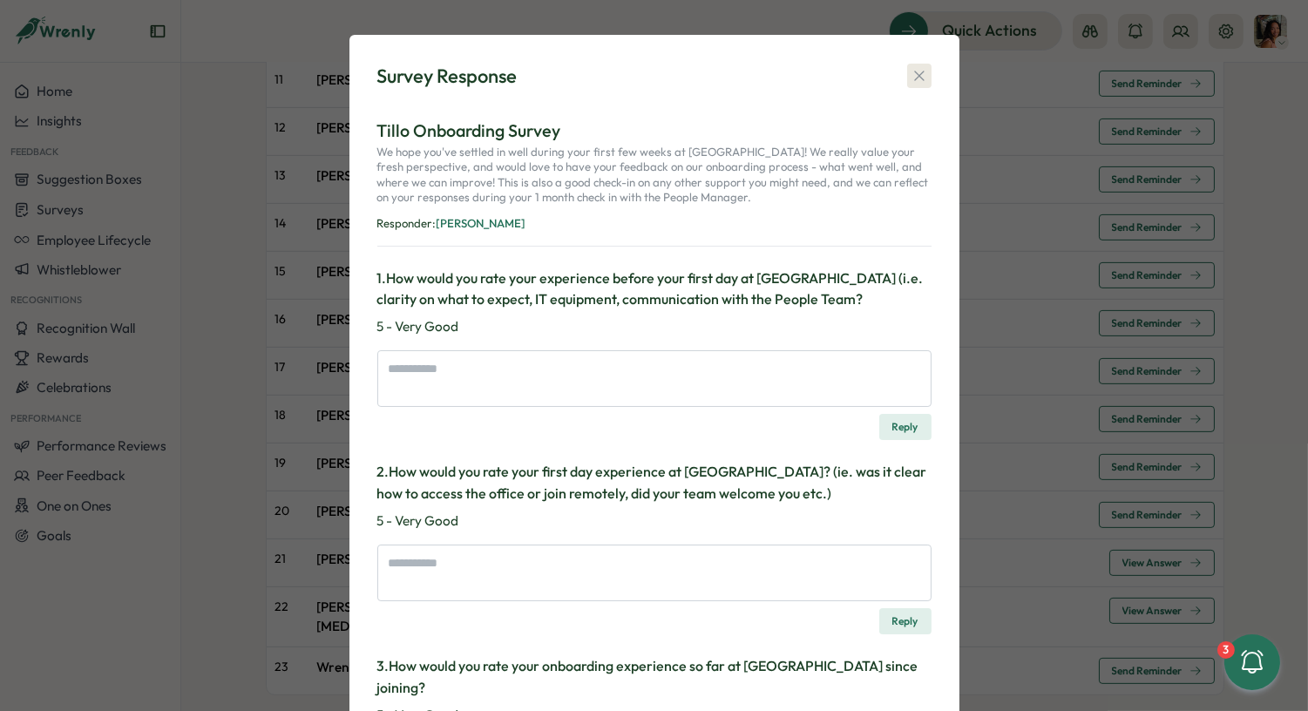
click at [917, 64] on button "button" at bounding box center [919, 76] width 24 height 24
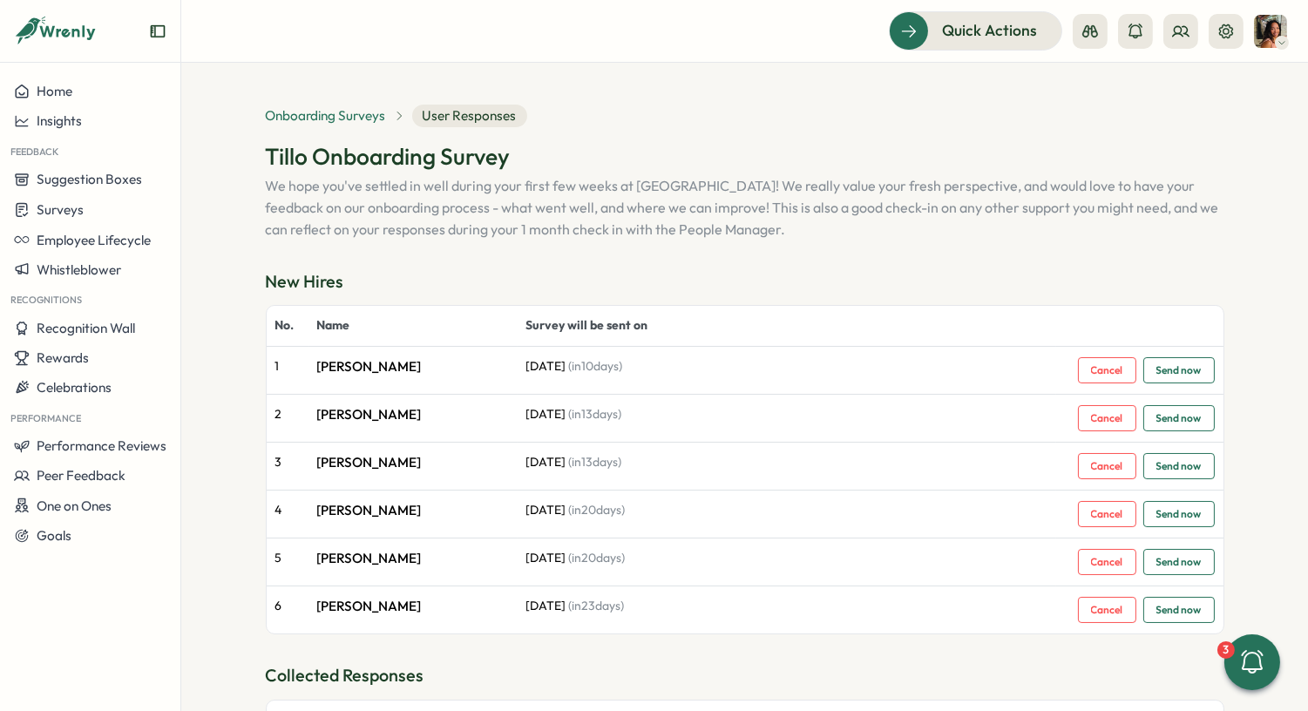
click at [300, 111] on span "Onboarding Surveys" at bounding box center [326, 115] width 120 height 19
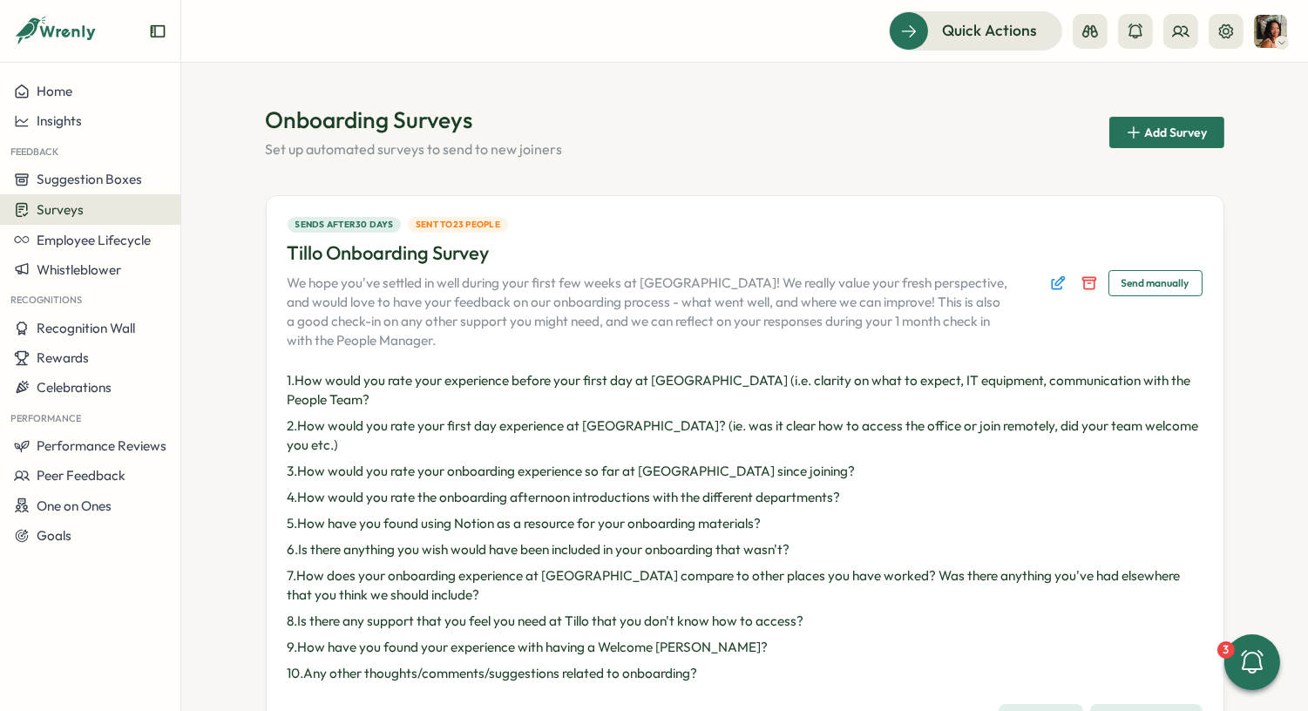
click at [91, 211] on div "Surveys" at bounding box center [90, 209] width 152 height 17
click at [212, 178] on div "Insights" at bounding box center [250, 176] width 130 height 19
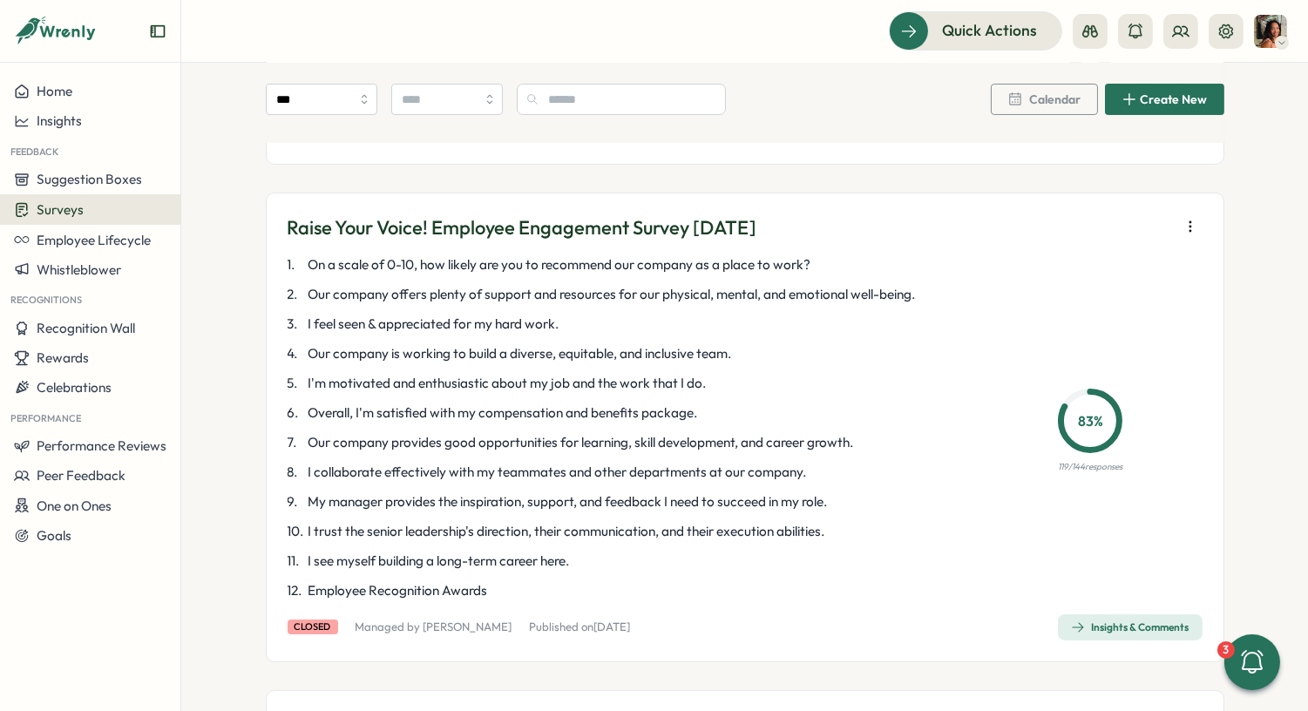
scroll to position [332, 0]
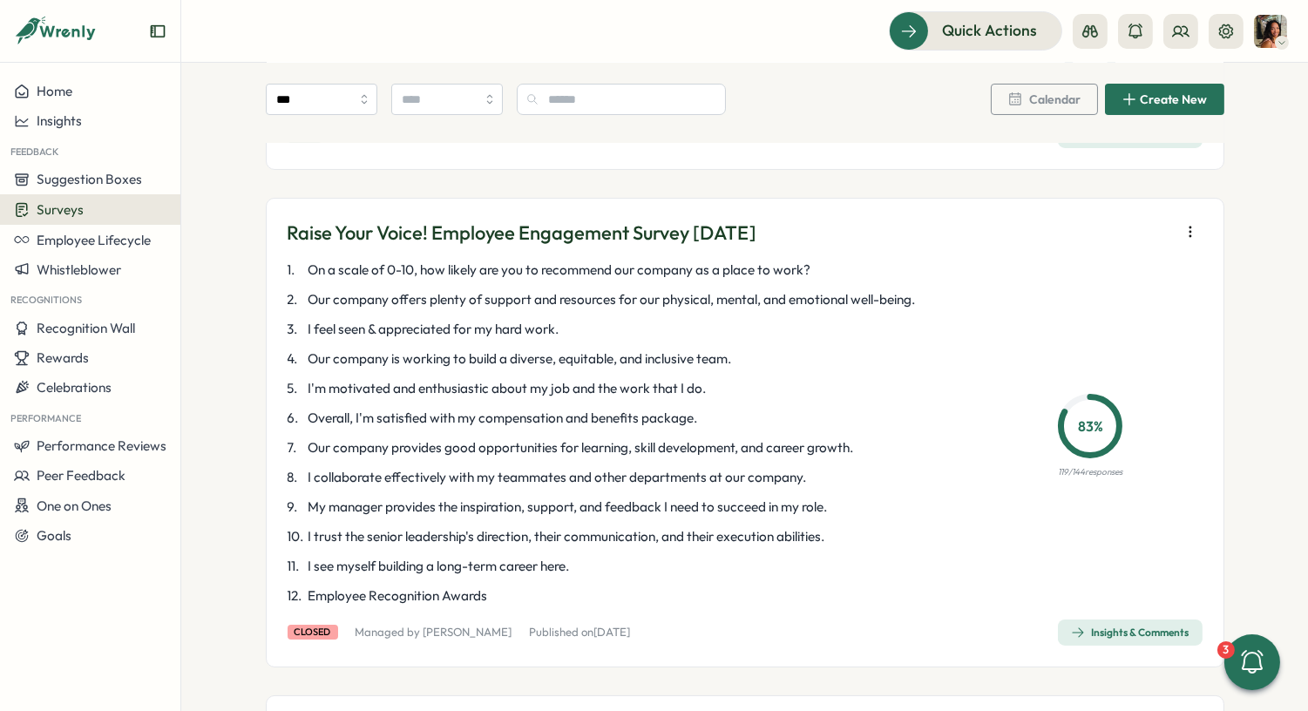
click at [1183, 226] on icon "button" at bounding box center [1189, 231] width 17 height 17
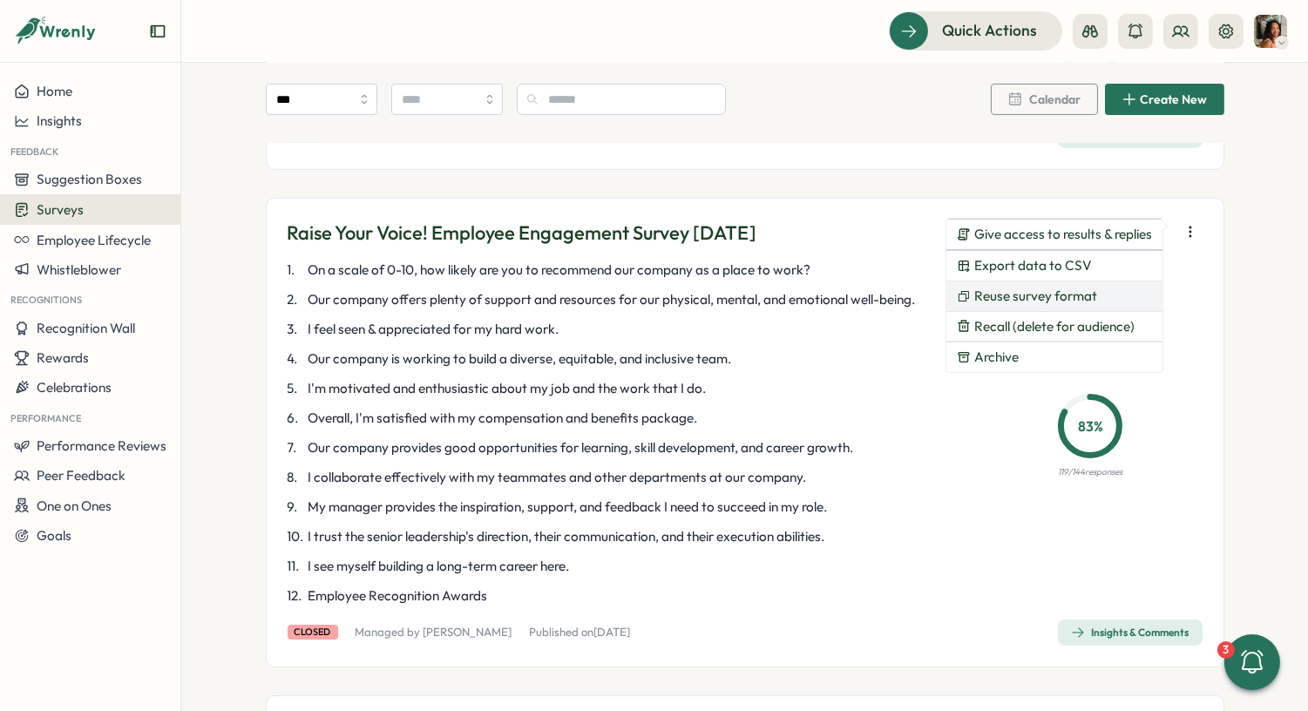
click at [1046, 289] on span "Reuse survey format" at bounding box center [1035, 296] width 123 height 16
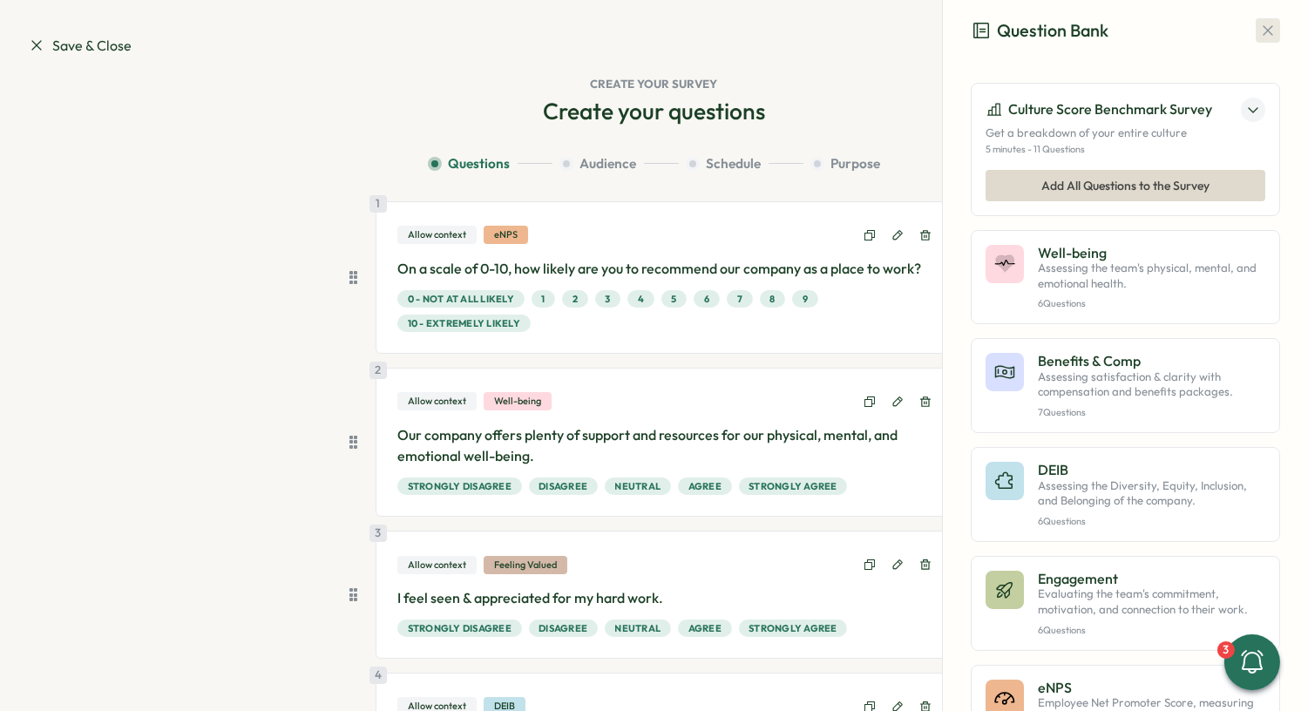
click at [1262, 33] on icon "button" at bounding box center [1267, 31] width 10 height 10
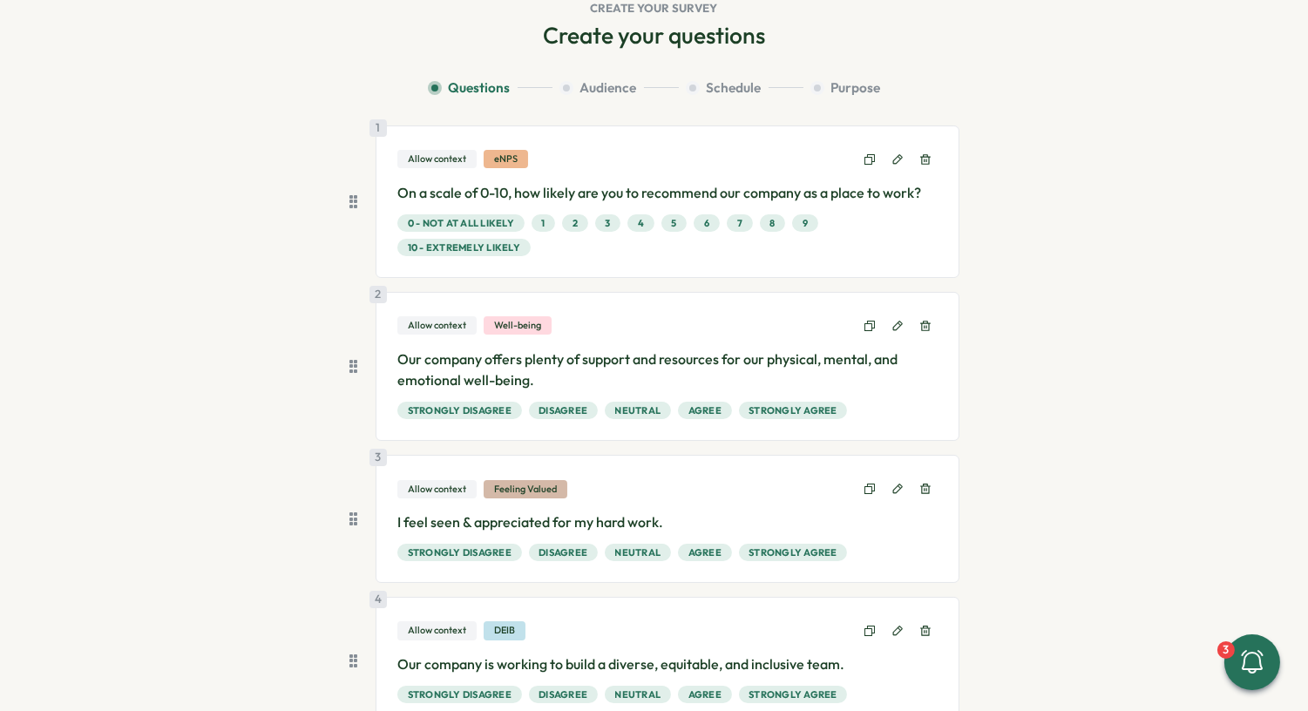
scroll to position [78, 0]
